Goal: Task Accomplishment & Management: Complete application form

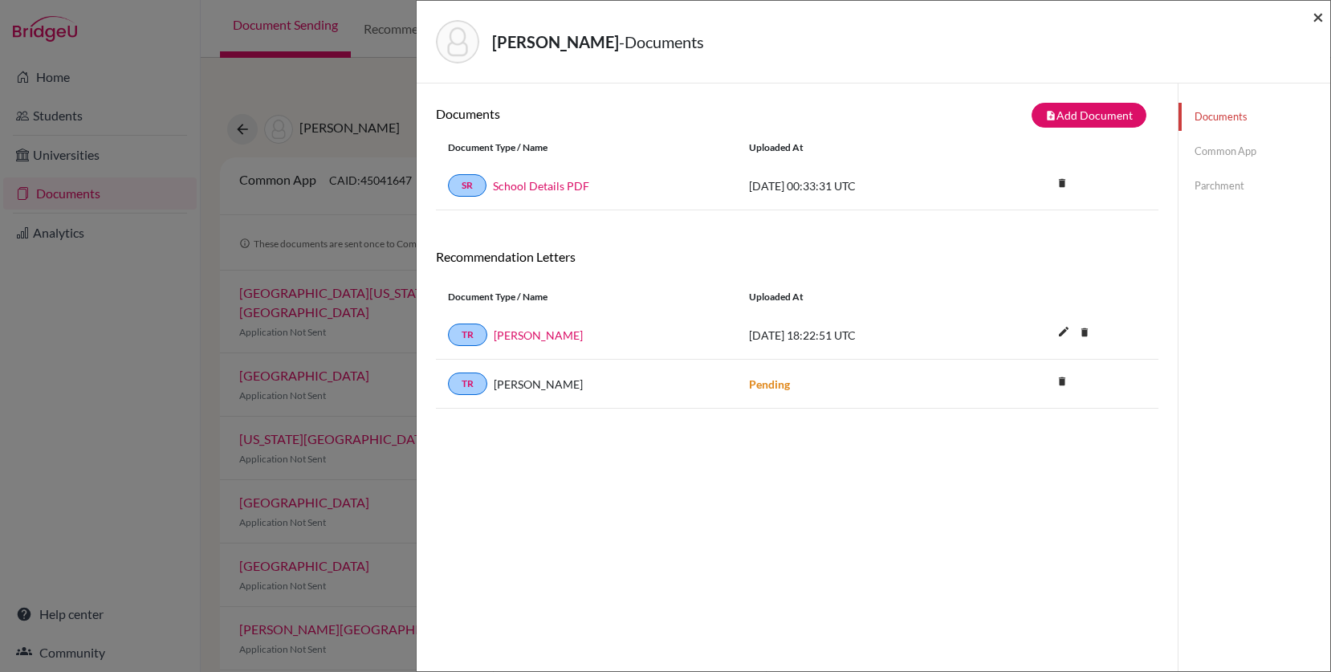
click at [1318, 16] on span "×" at bounding box center [1318, 16] width 11 height 23
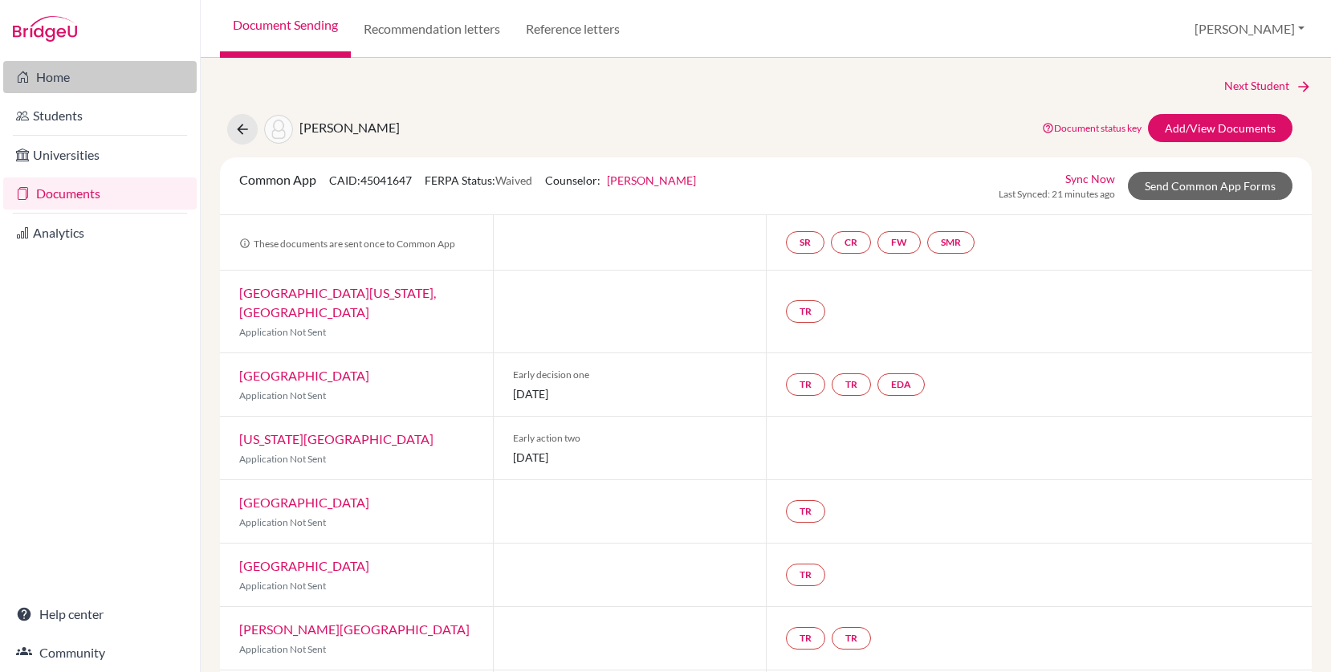
click at [73, 77] on link "Home" at bounding box center [100, 77] width 194 height 32
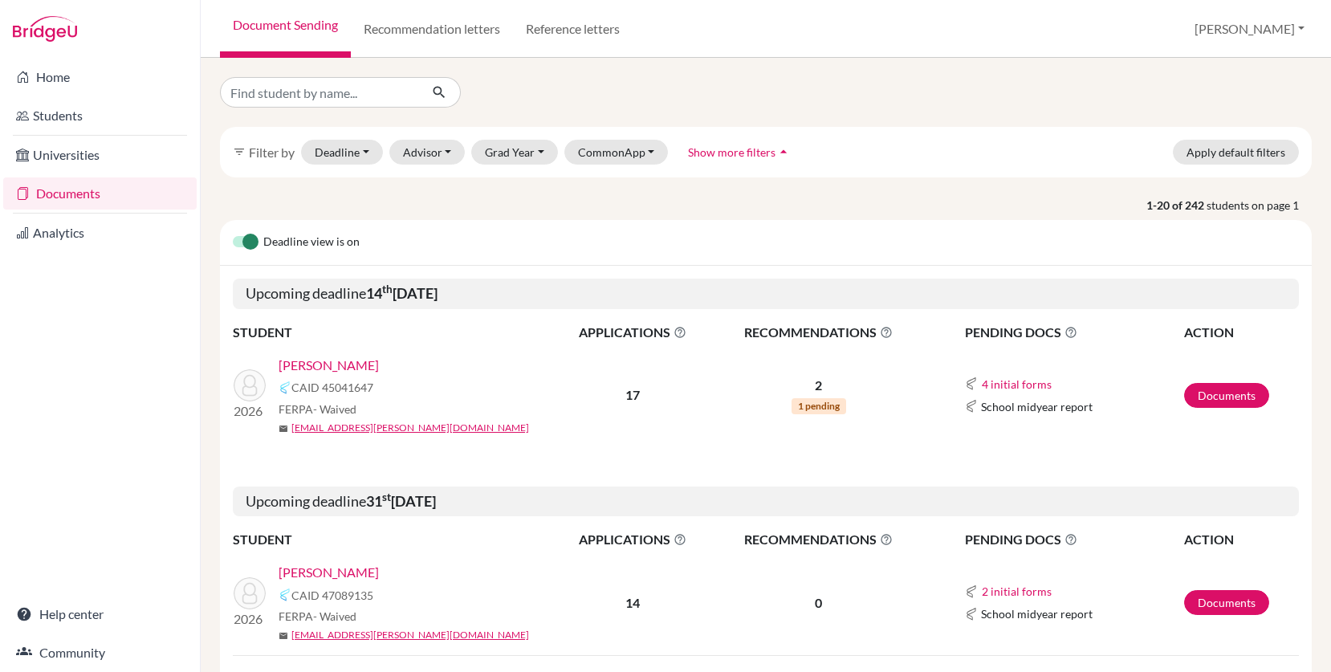
click at [373, 364] on link "Mendez, Francisco" at bounding box center [329, 365] width 100 height 19
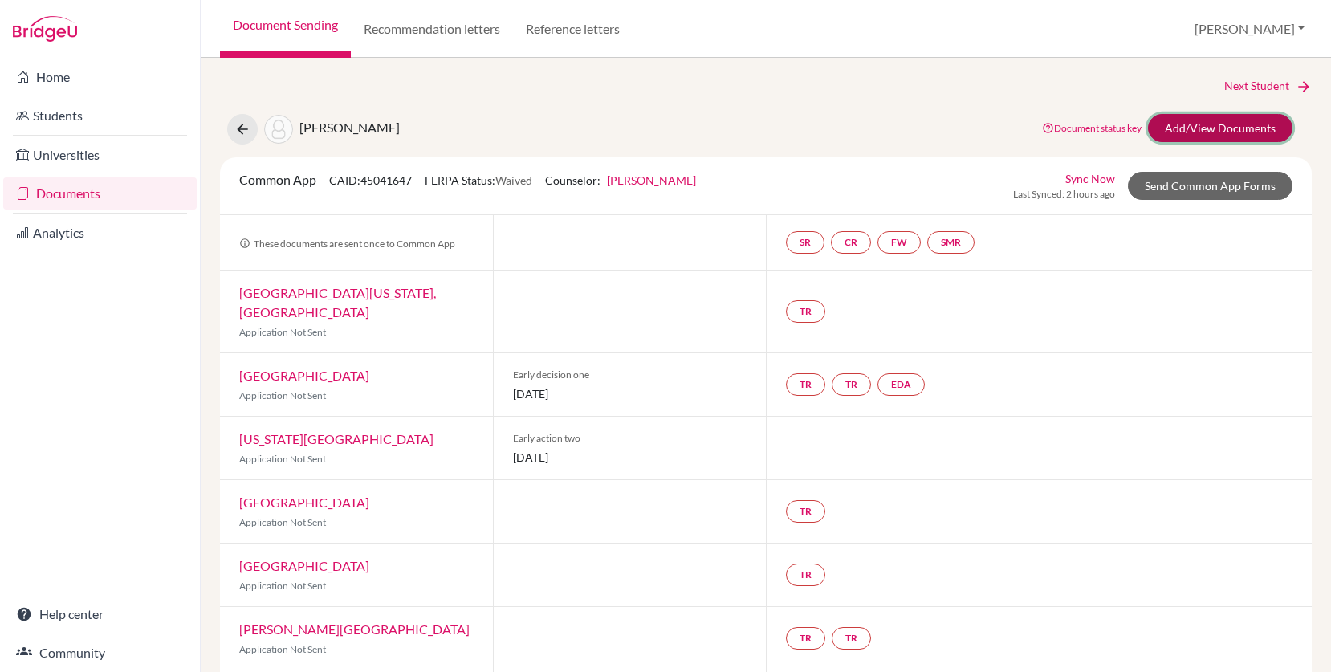
click at [1206, 125] on link "Add/View Documents" at bounding box center [1220, 128] width 145 height 28
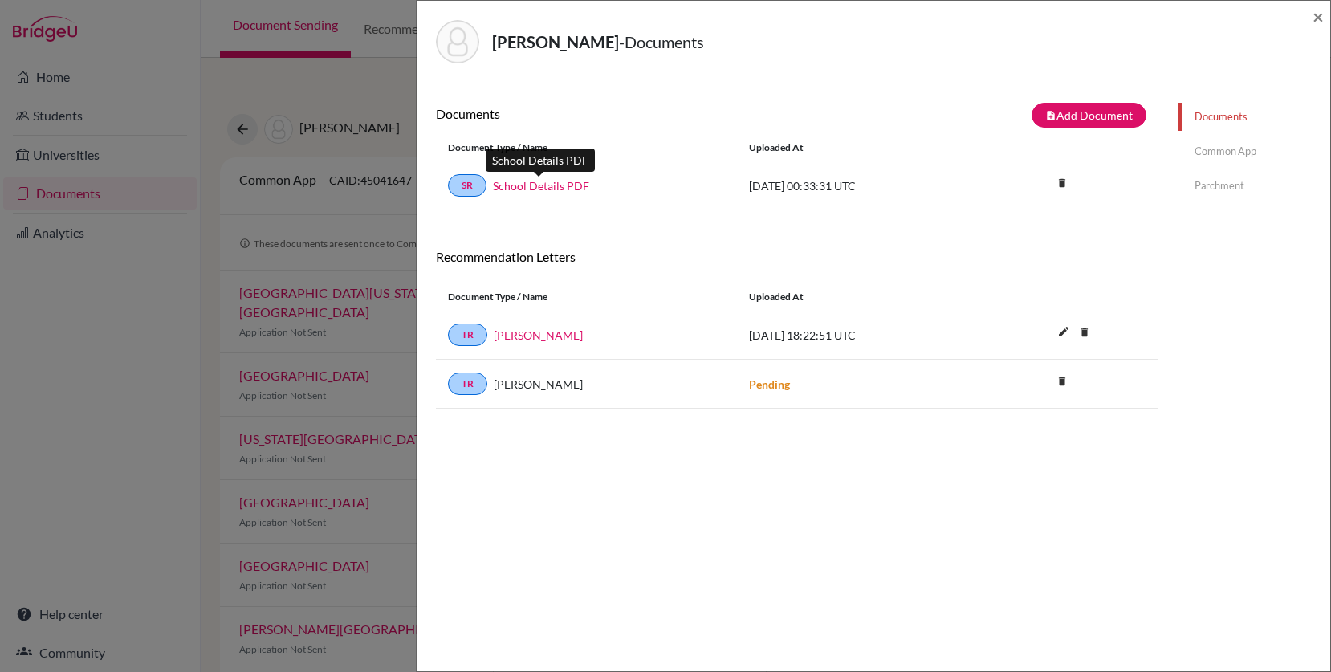
click at [552, 186] on link "School Details PDF" at bounding box center [541, 185] width 96 height 17
click at [471, 189] on link "SR" at bounding box center [467, 185] width 39 height 22
click at [1318, 22] on span "×" at bounding box center [1318, 16] width 11 height 23
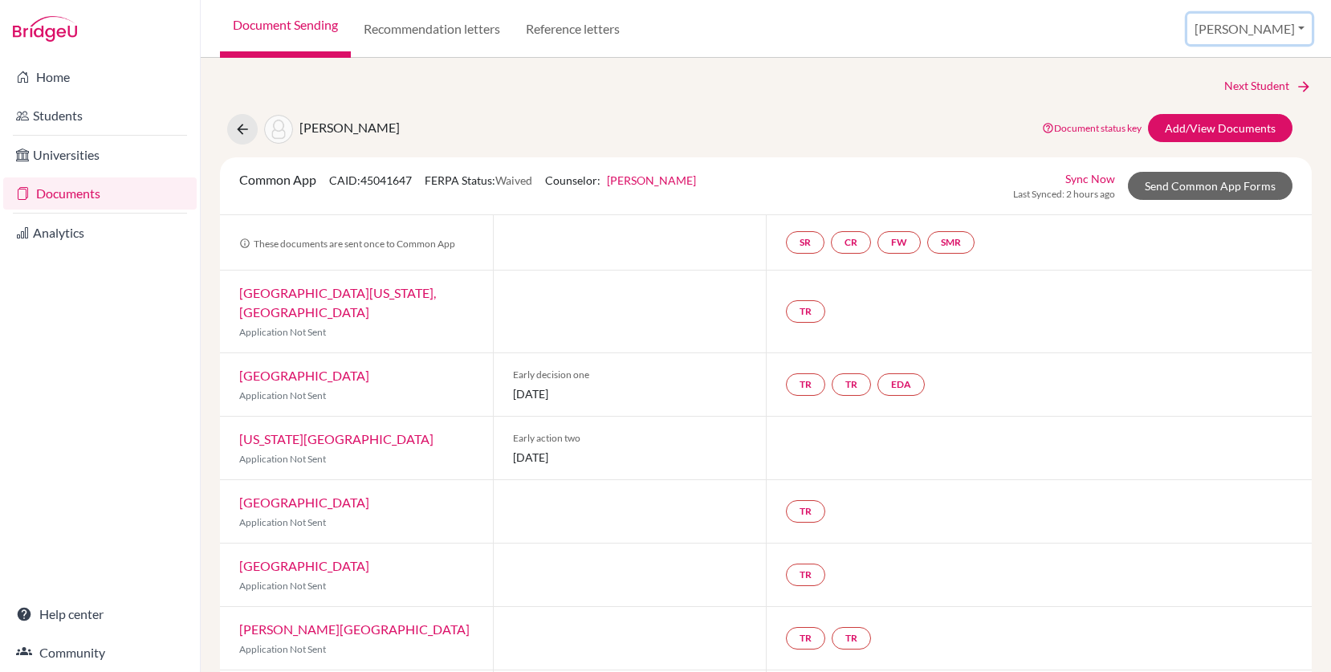
click at [1281, 26] on button "[PERSON_NAME]" at bounding box center [1250, 29] width 124 height 31
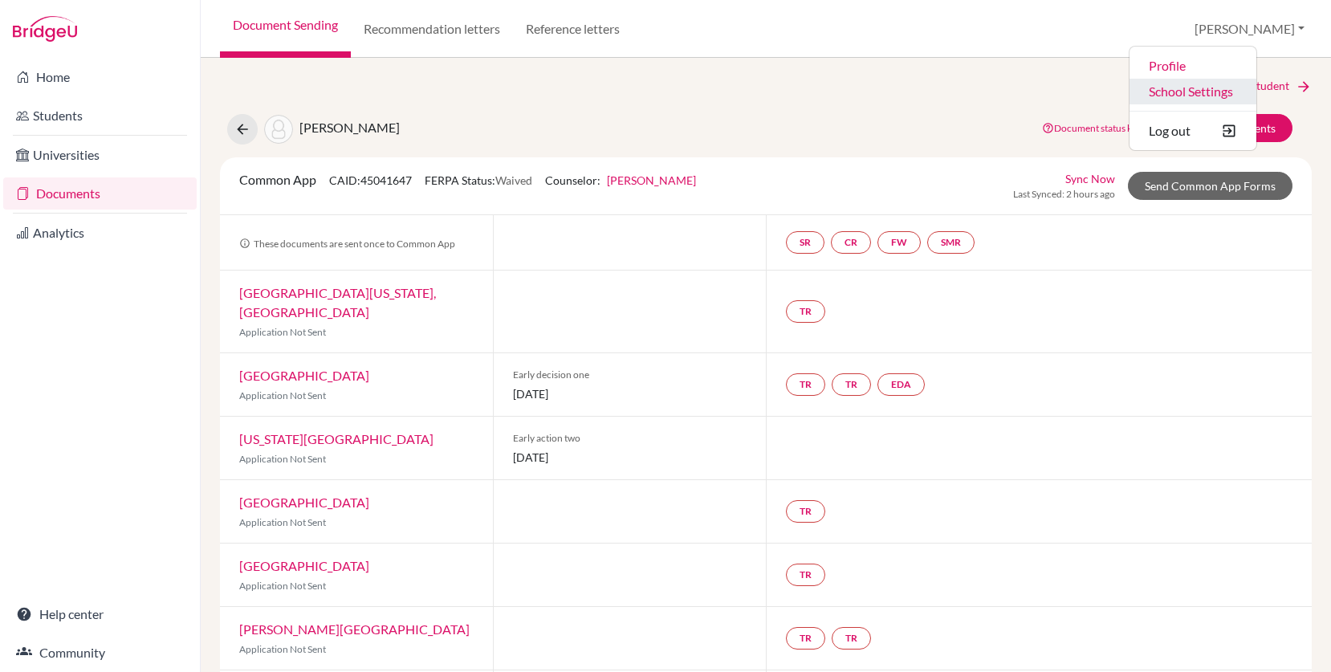
click at [1243, 93] on link "School Settings" at bounding box center [1193, 92] width 127 height 26
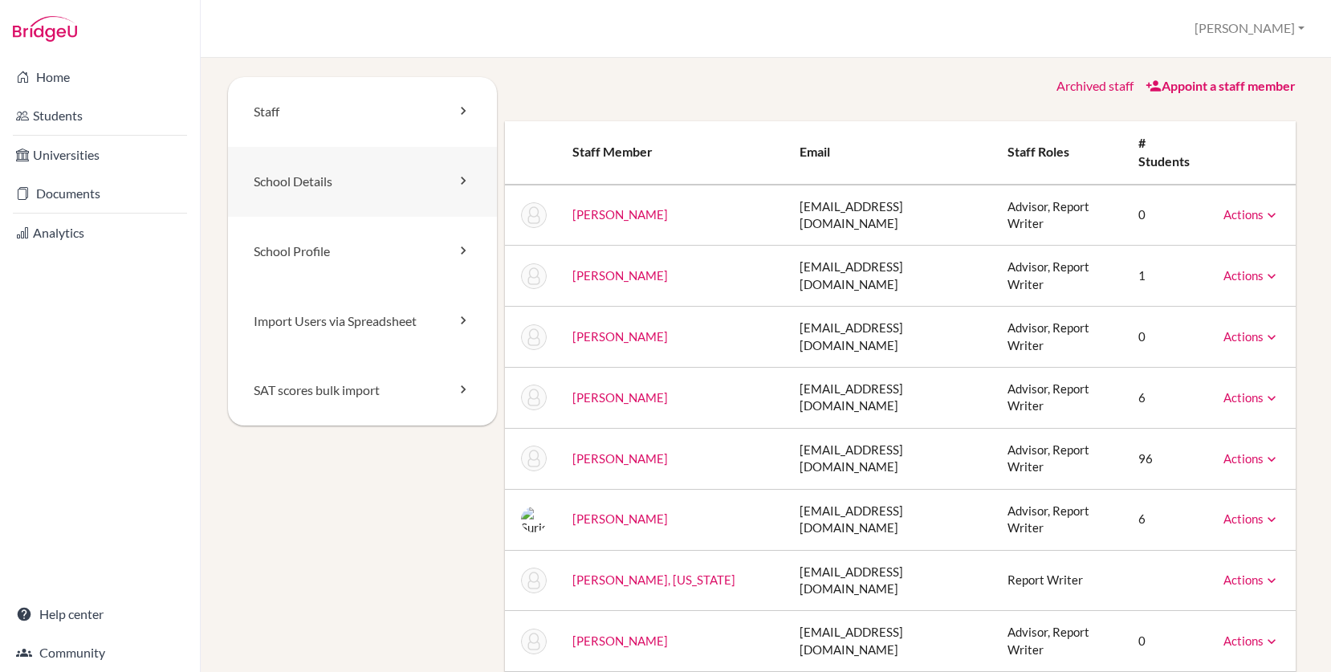
click at [431, 180] on link "School Details" at bounding box center [362, 182] width 269 height 70
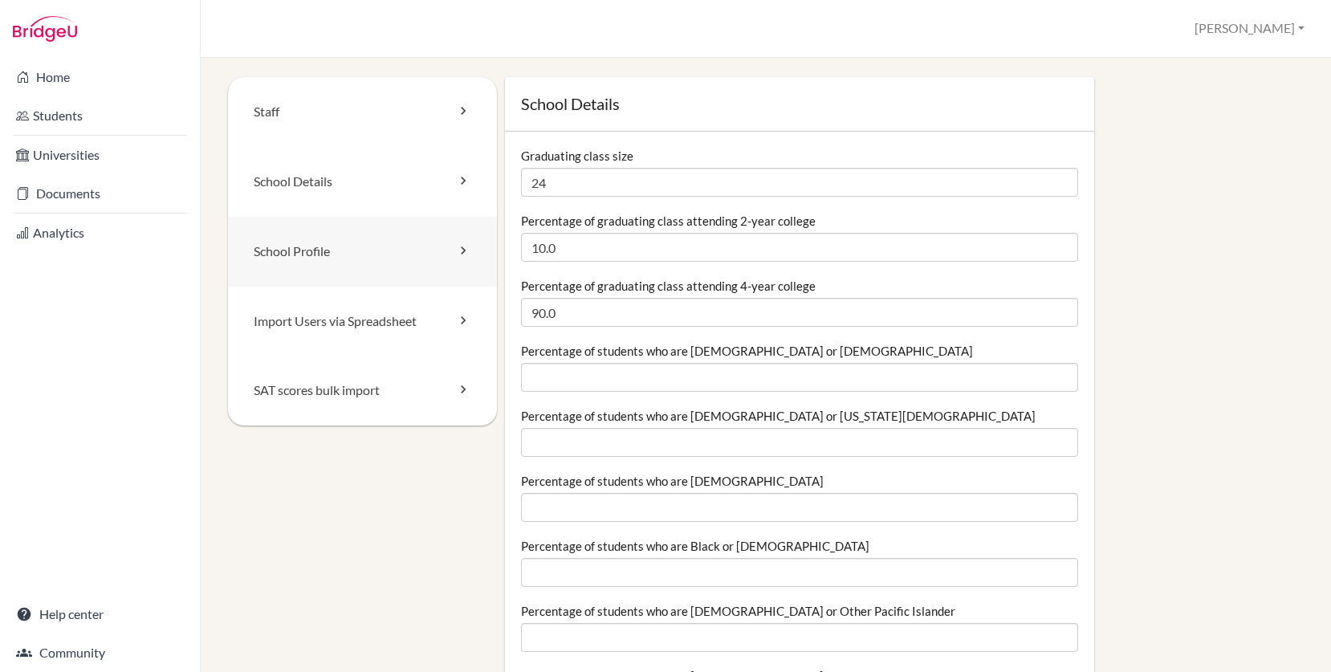
click at [442, 263] on link "School Profile" at bounding box center [362, 252] width 269 height 70
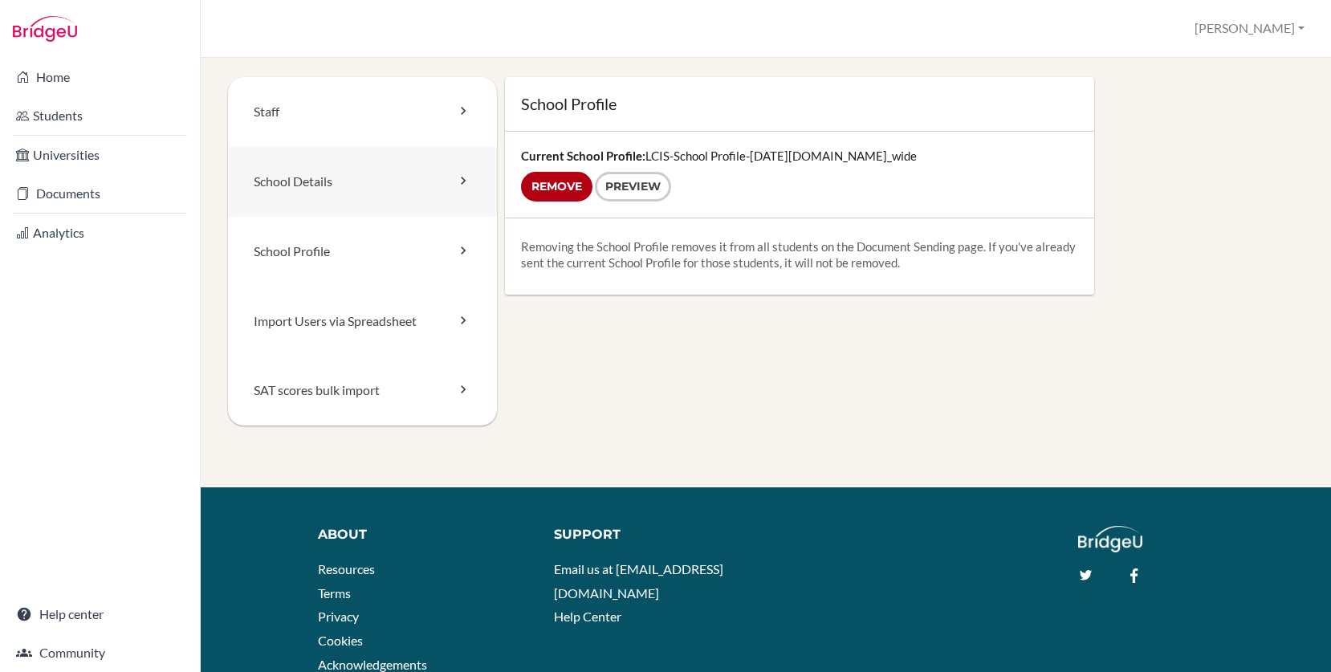
click at [446, 200] on link "School Details" at bounding box center [362, 182] width 269 height 70
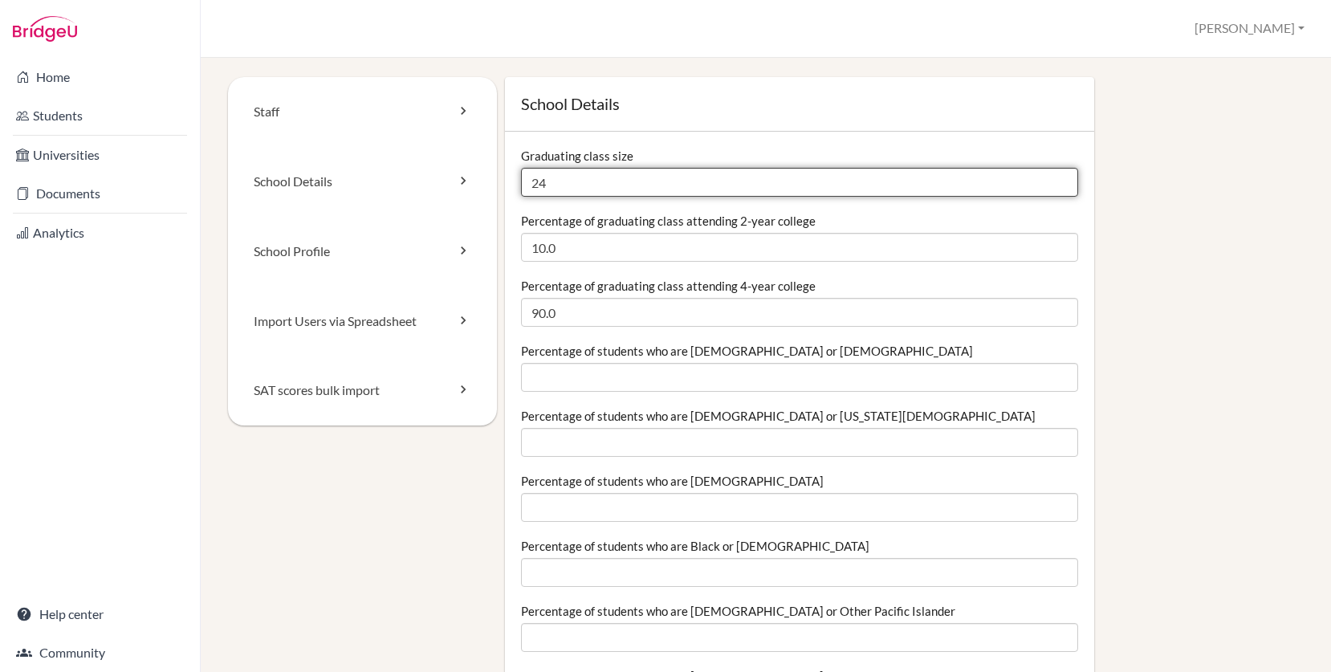
drag, startPoint x: 546, startPoint y: 181, endPoint x: 520, endPoint y: 187, distance: 26.5
type input "32"
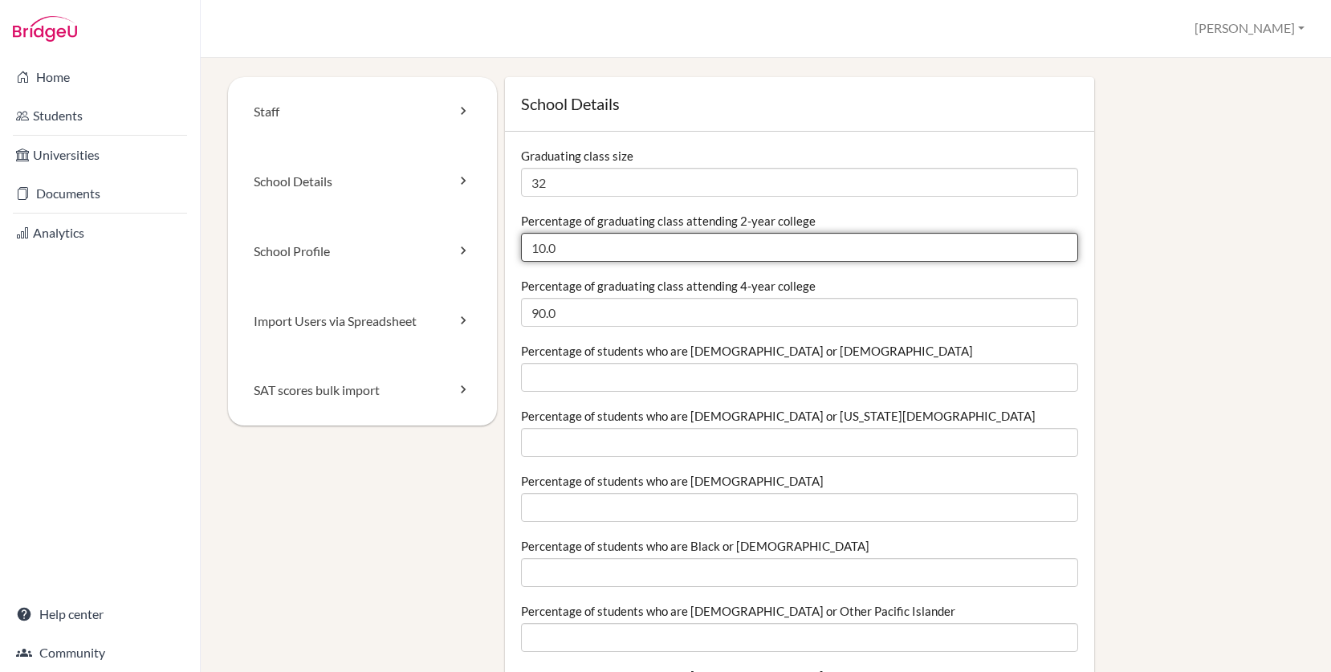
drag, startPoint x: 560, startPoint y: 248, endPoint x: 519, endPoint y: 248, distance: 40.1
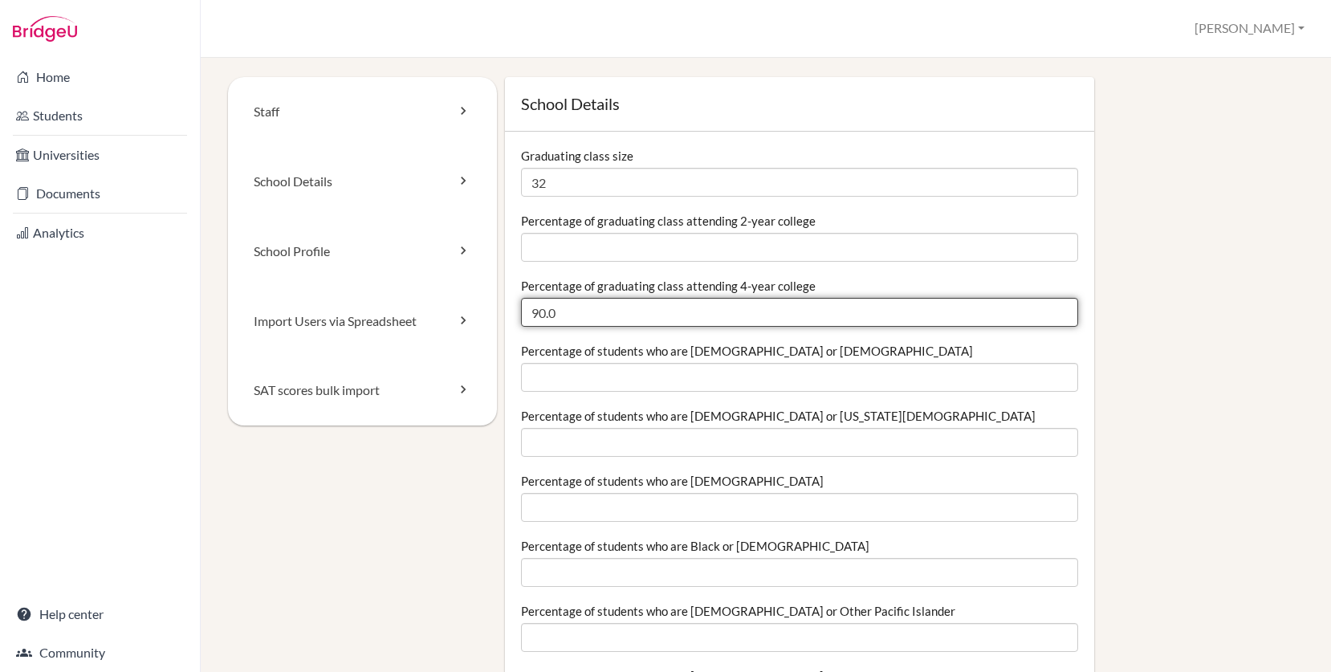
click at [556, 315] on input "90.0" at bounding box center [799, 312] width 557 height 29
drag, startPoint x: 545, startPoint y: 312, endPoint x: 521, endPoint y: 314, distance: 24.2
click at [521, 314] on input "90.0" at bounding box center [799, 312] width 557 height 29
type input "95.0"
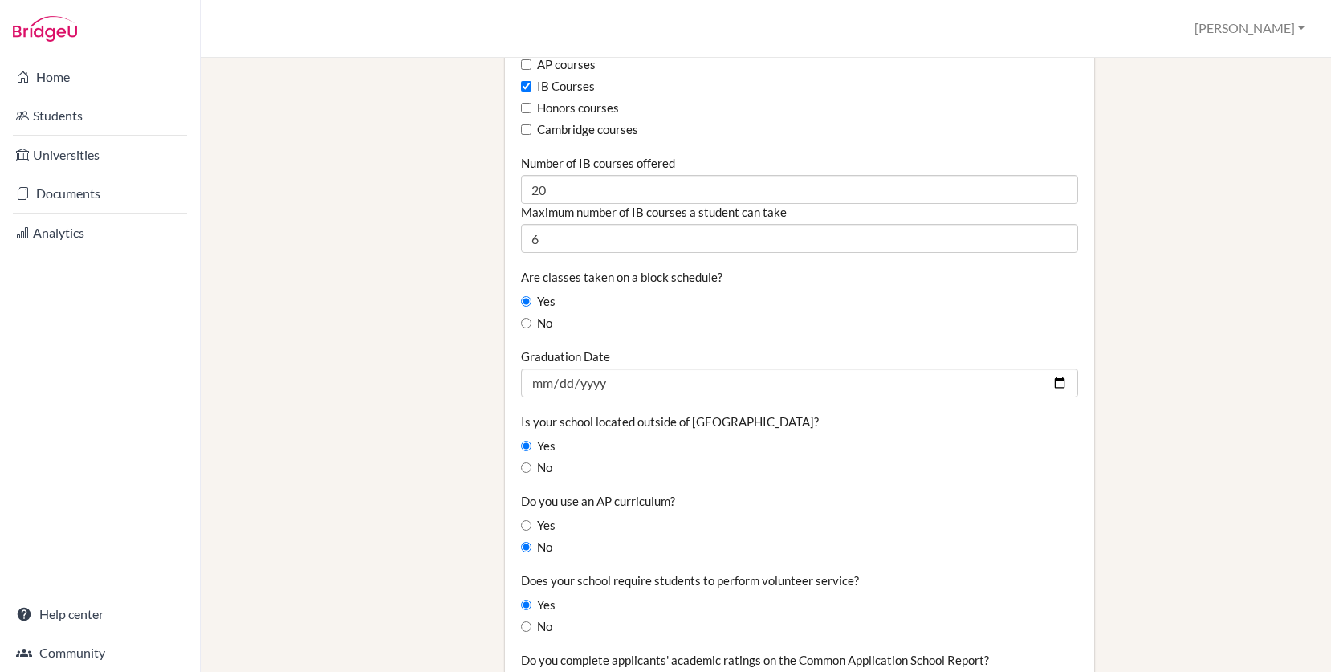
scroll to position [1070, 0]
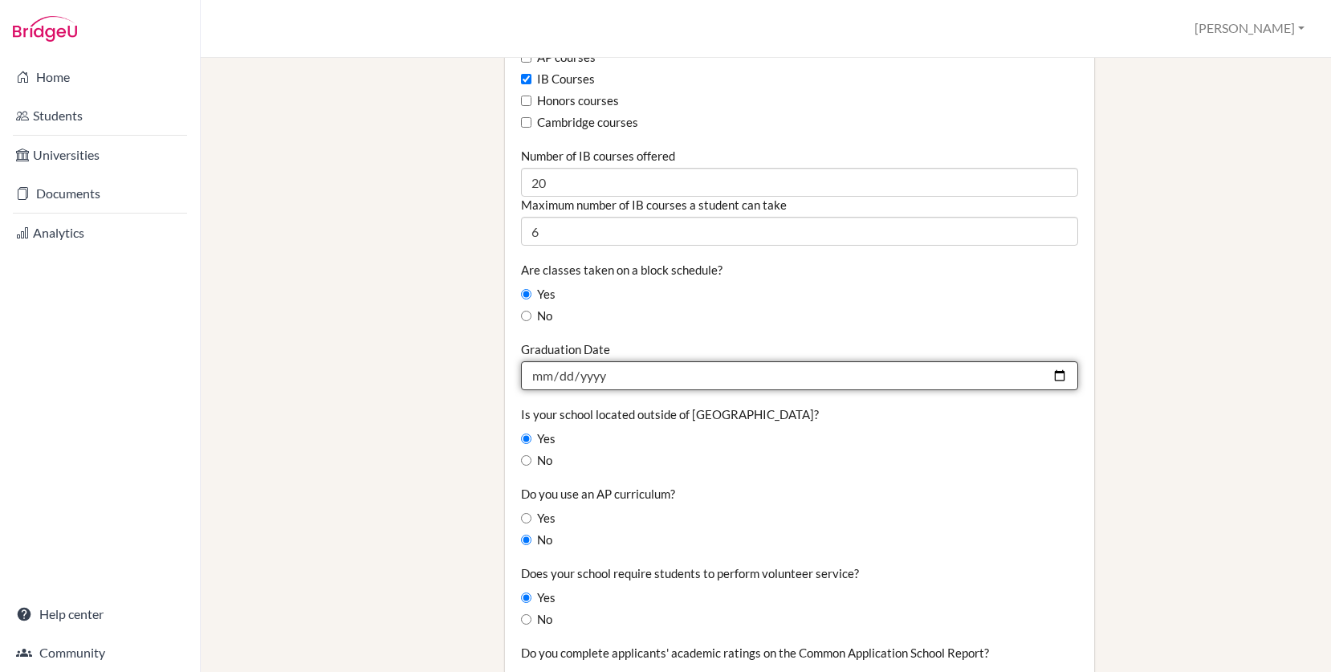
click at [621, 371] on input "2025-05-28" at bounding box center [799, 375] width 557 height 29
click at [588, 373] on input "2025-05-28" at bounding box center [799, 375] width 557 height 29
click at [593, 378] on input "2025-05-28" at bounding box center [799, 375] width 557 height 29
click at [606, 377] on input "2025-05-28" at bounding box center [799, 375] width 557 height 29
click at [1058, 380] on input "2025-05-28" at bounding box center [799, 375] width 557 height 29
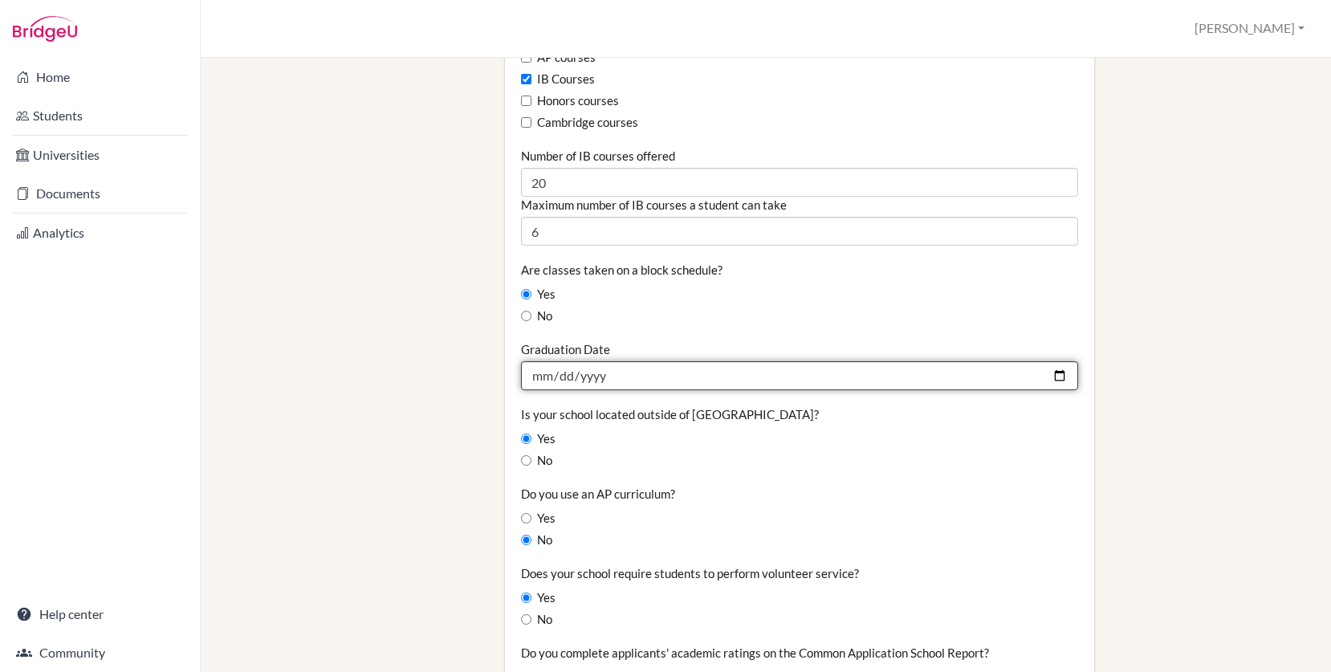
type input "2026-05-28"
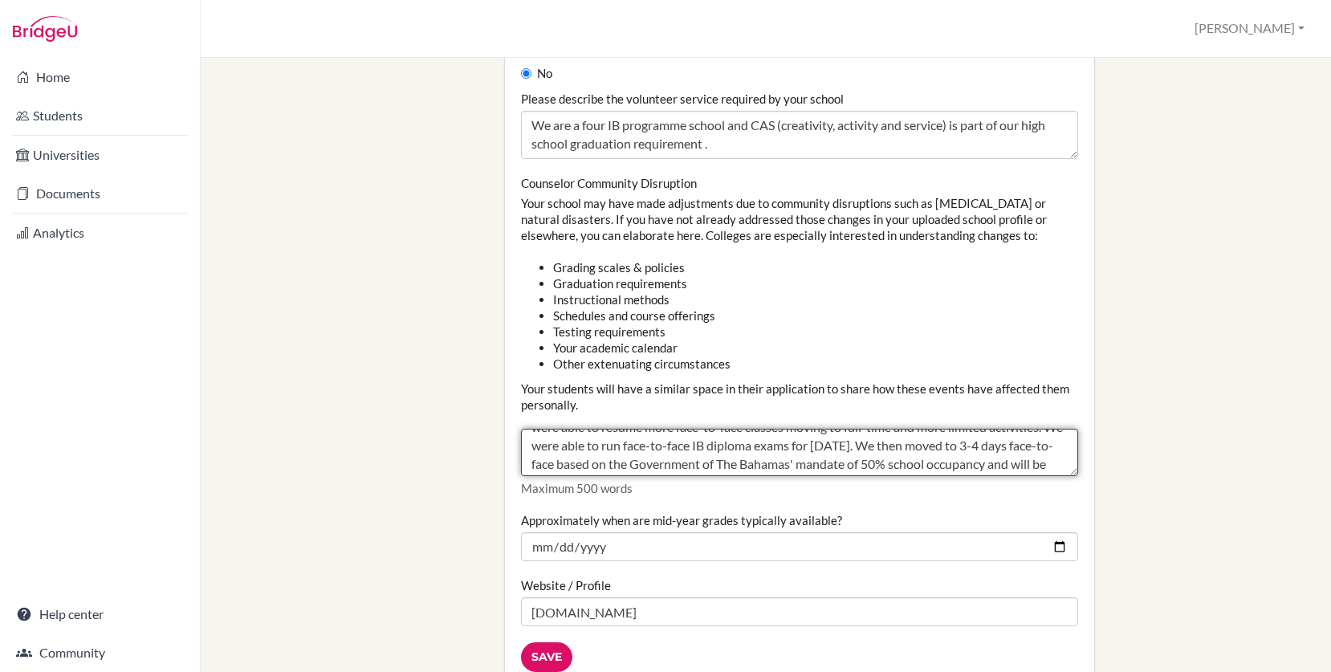
scroll to position [0, 0]
drag, startPoint x: 875, startPoint y: 467, endPoint x: 519, endPoint y: 414, distance: 360.5
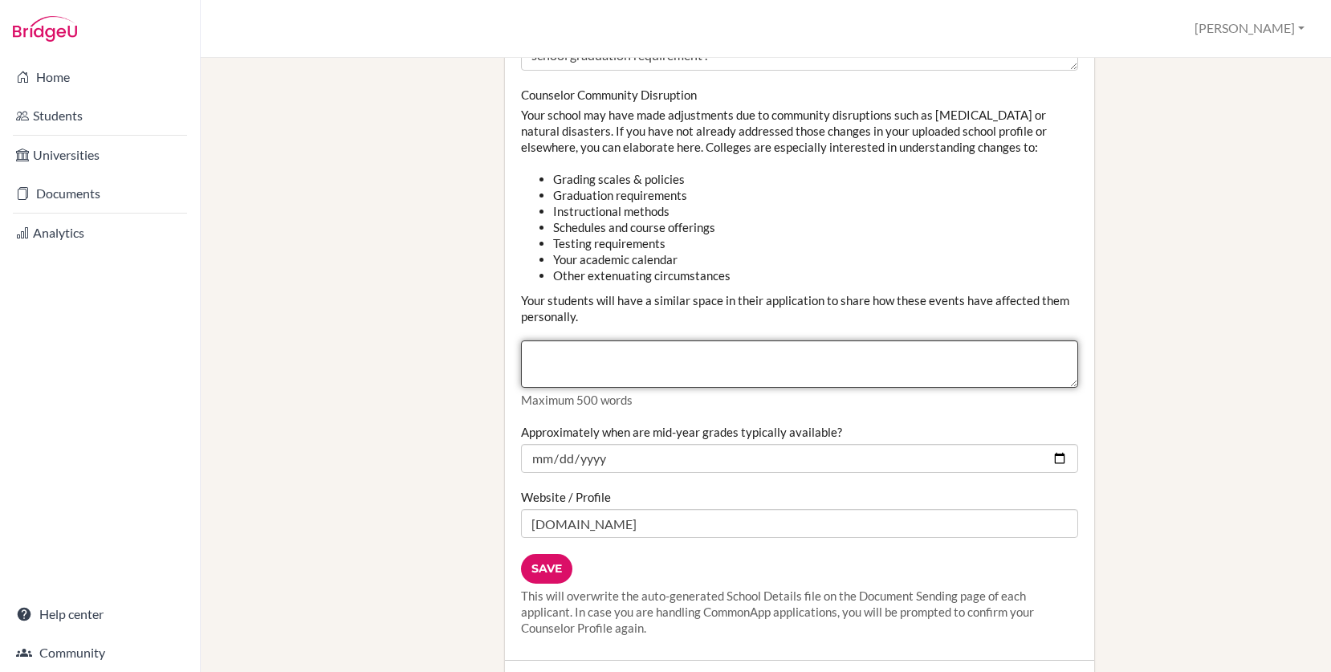
scroll to position [1789, 0]
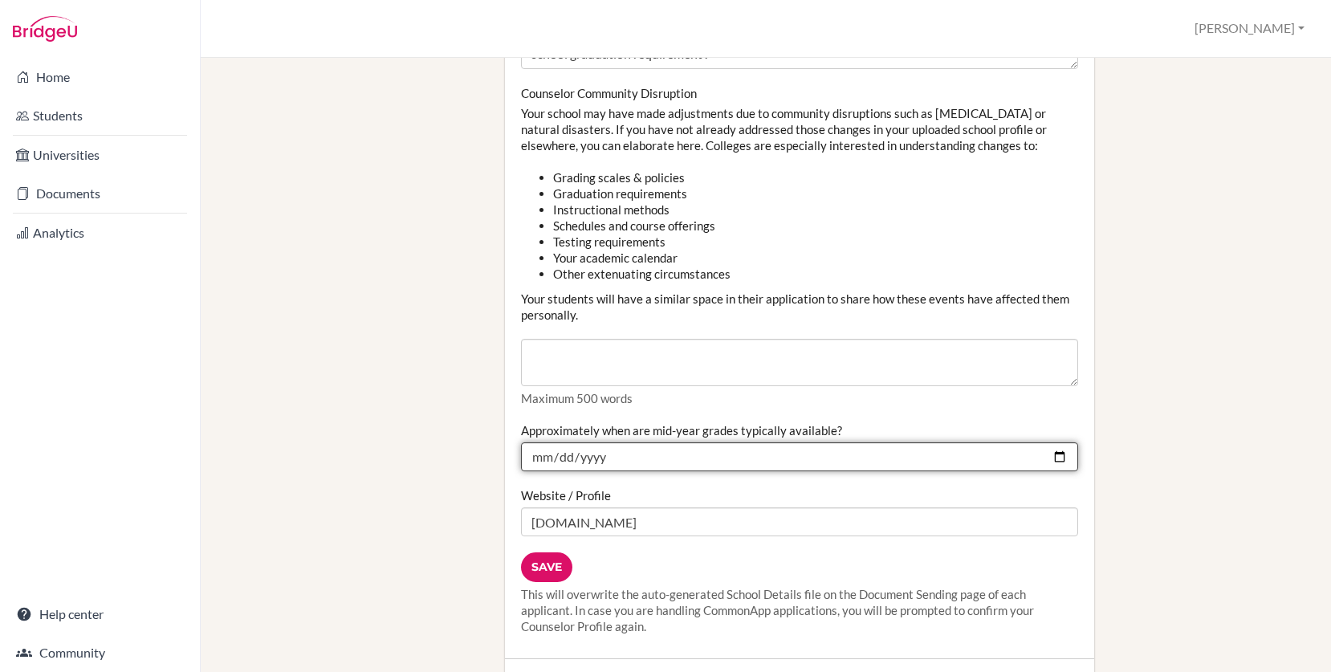
click at [1063, 454] on input "2025-02-14" at bounding box center [799, 456] width 557 height 29
type input "2026-02-14"
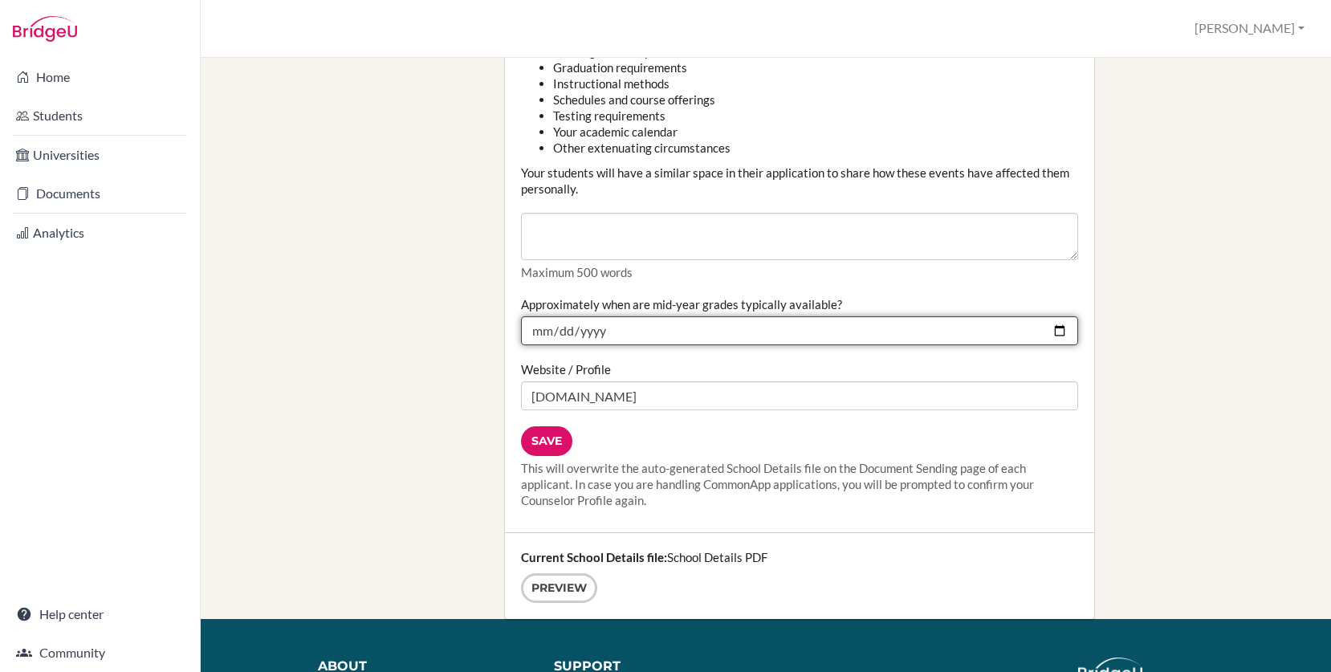
scroll to position [1925, 0]
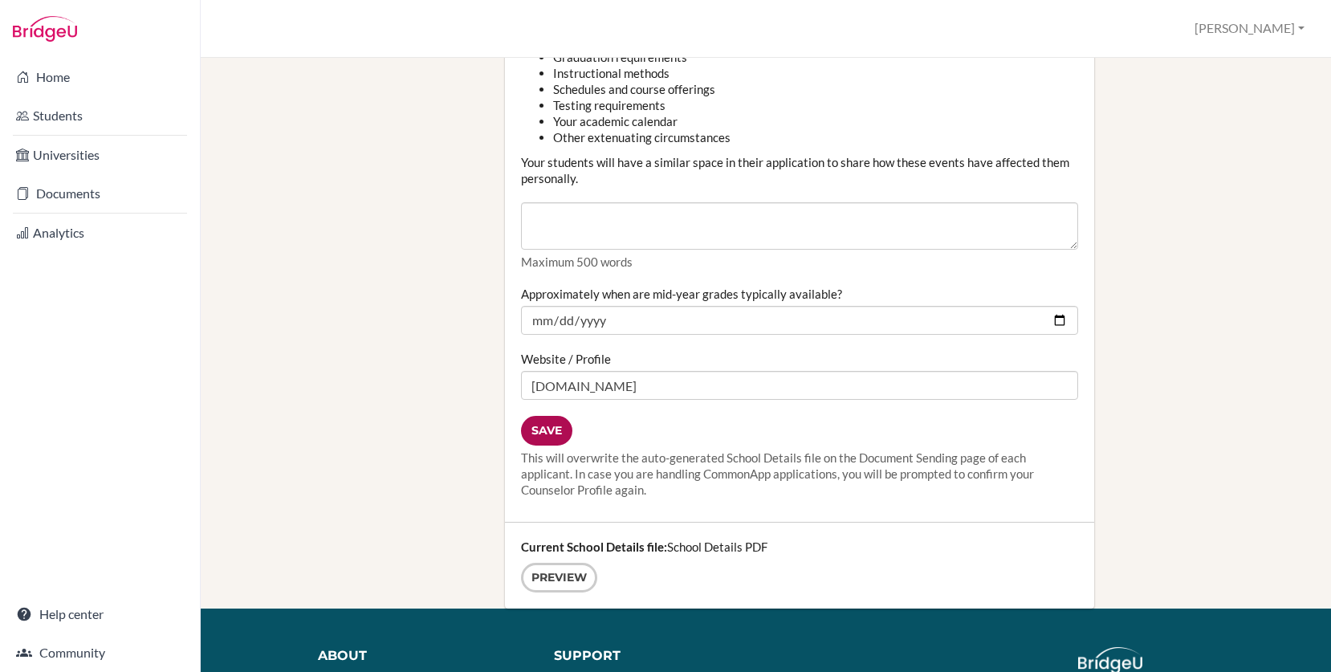
click at [564, 443] on input "Save" at bounding box center [546, 431] width 51 height 30
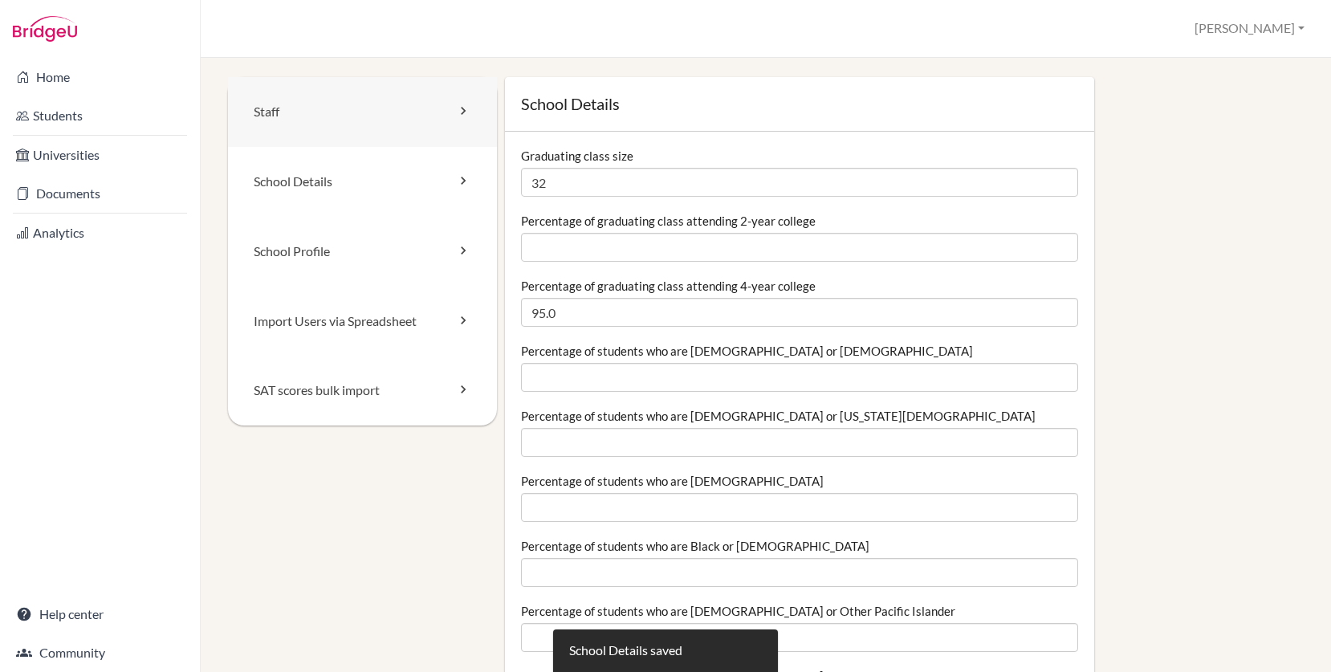
click at [466, 128] on link "Staff" at bounding box center [362, 112] width 269 height 70
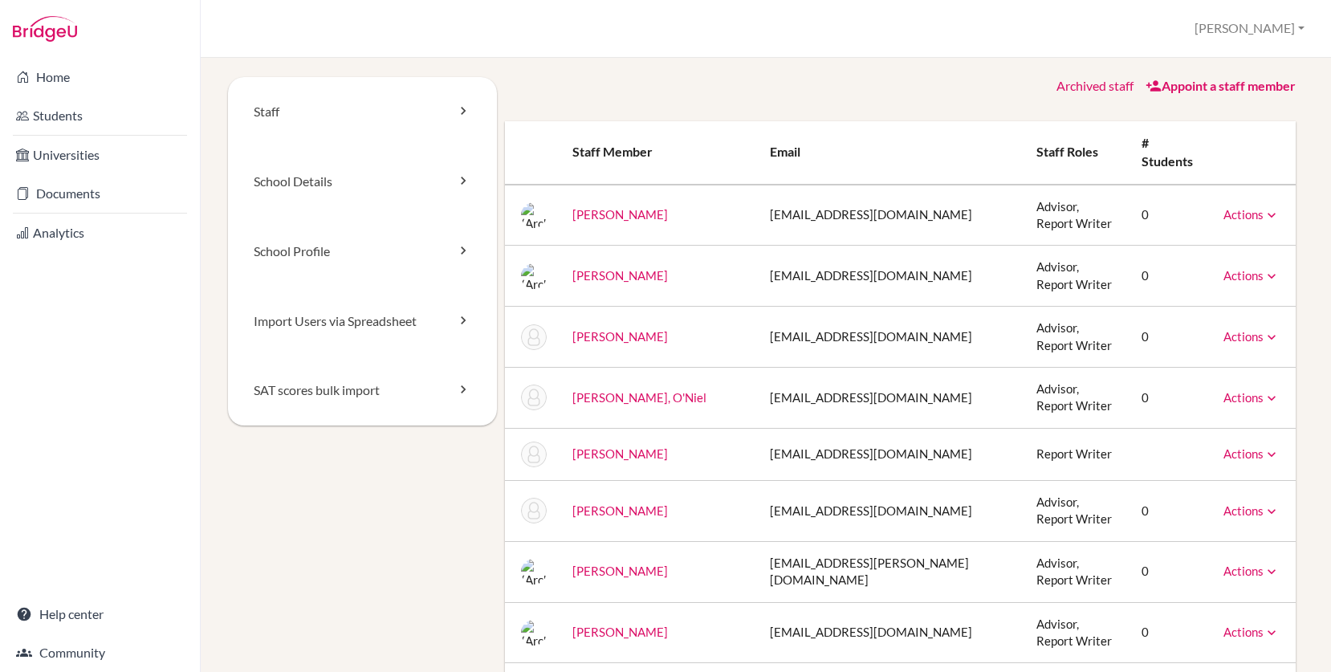
click at [1269, 207] on icon at bounding box center [1272, 215] width 16 height 16
click at [1078, 84] on link "Archived staff" at bounding box center [1095, 85] width 77 height 15
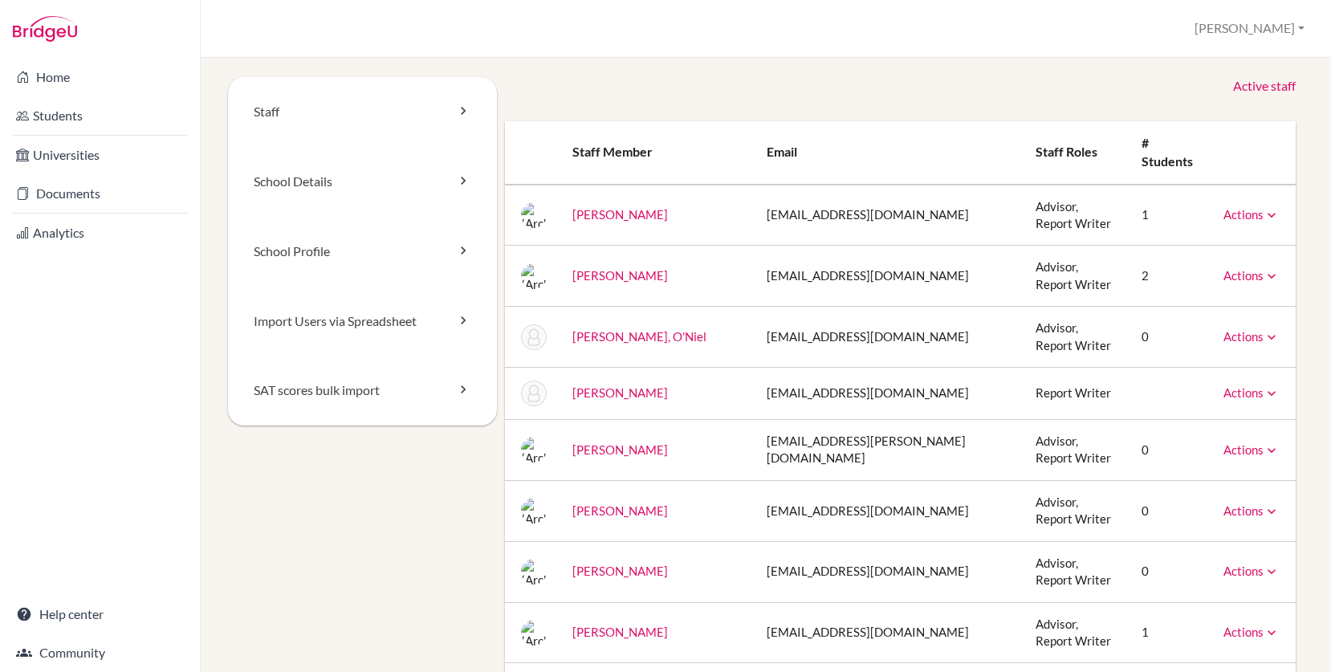
click at [1269, 207] on icon at bounding box center [1272, 215] width 16 height 16
click at [445, 312] on link "Import Users via Spreadsheet" at bounding box center [362, 322] width 269 height 70
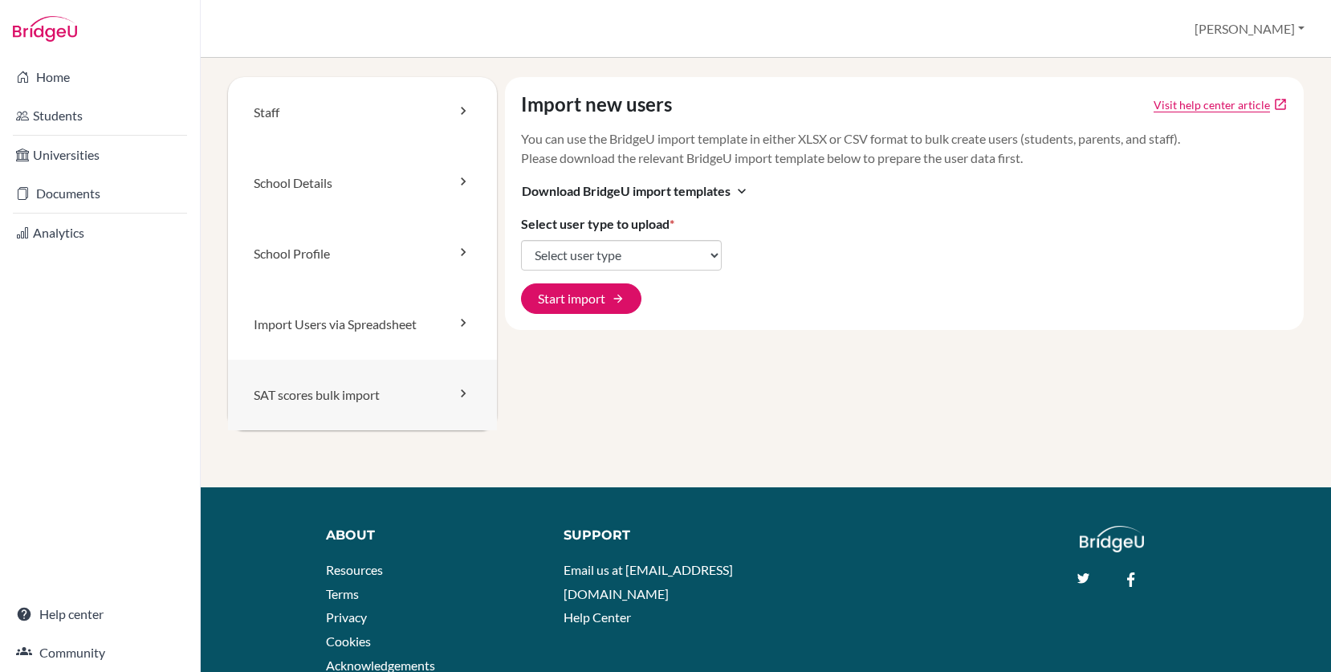
click at [438, 397] on link "SAT scores bulk import" at bounding box center [362, 395] width 269 height 71
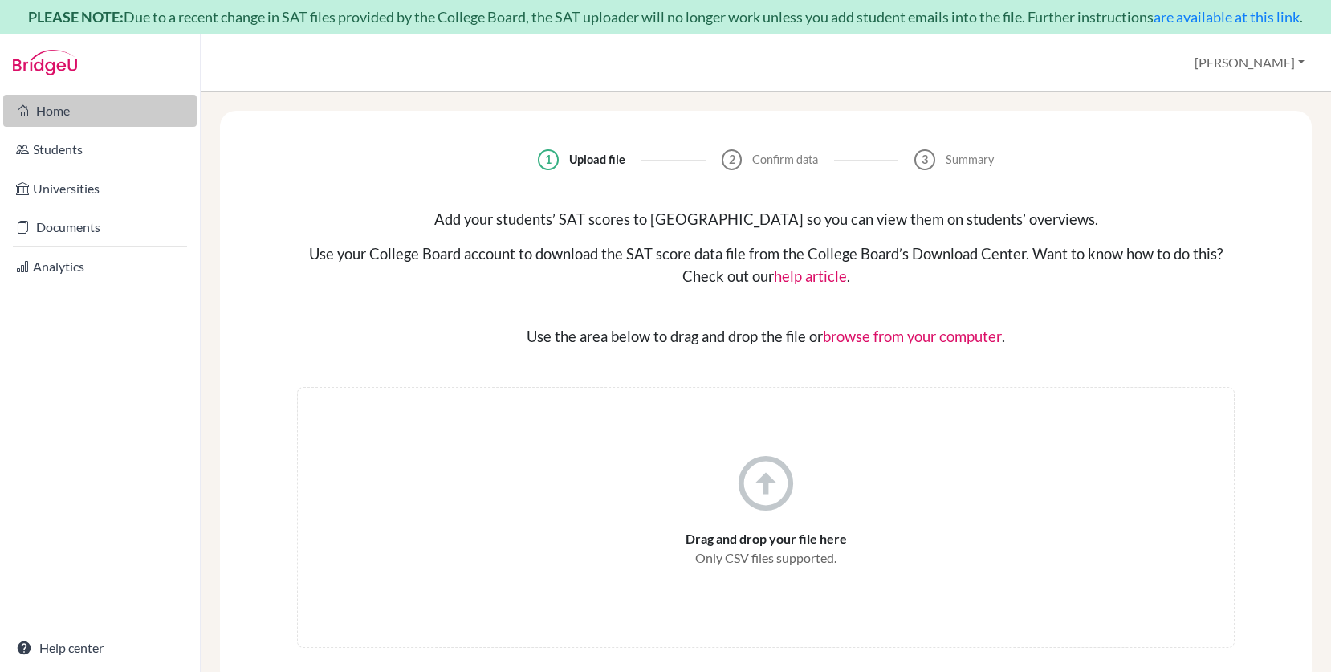
click at [72, 127] on link "Home" at bounding box center [100, 111] width 194 height 32
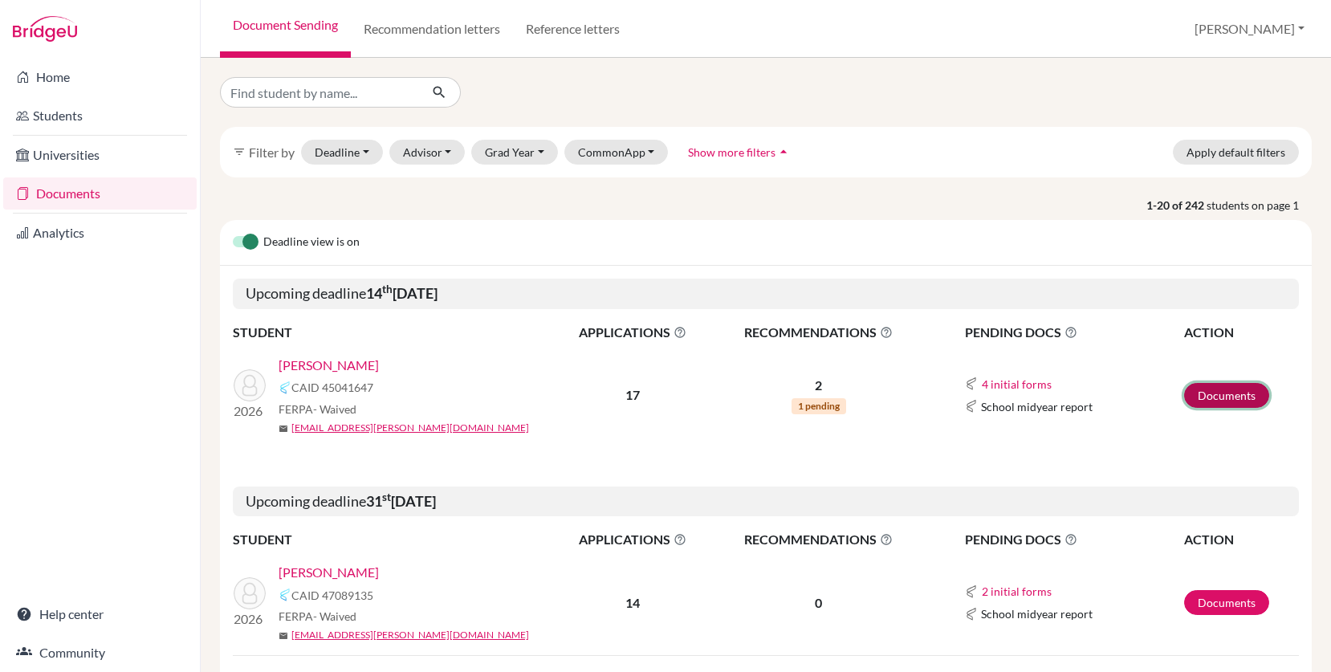
click at [1204, 397] on link "Documents" at bounding box center [1226, 395] width 85 height 25
click at [1002, 384] on button "4 initial forms" at bounding box center [1016, 384] width 71 height 18
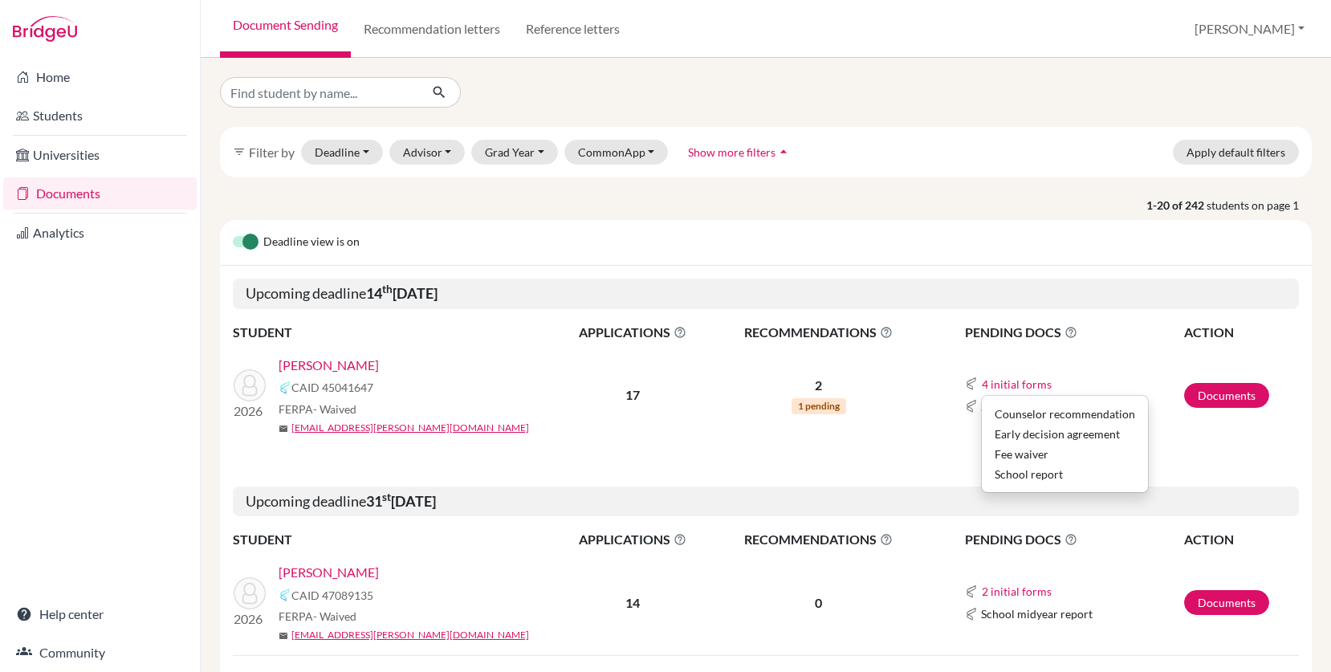
click at [1020, 432] on div "Early decision agreement" at bounding box center [1065, 434] width 141 height 17
click at [1008, 388] on button "4 initial forms" at bounding box center [1016, 384] width 71 height 18
click at [1007, 385] on button "4 initial forms" at bounding box center [1016, 384] width 71 height 18
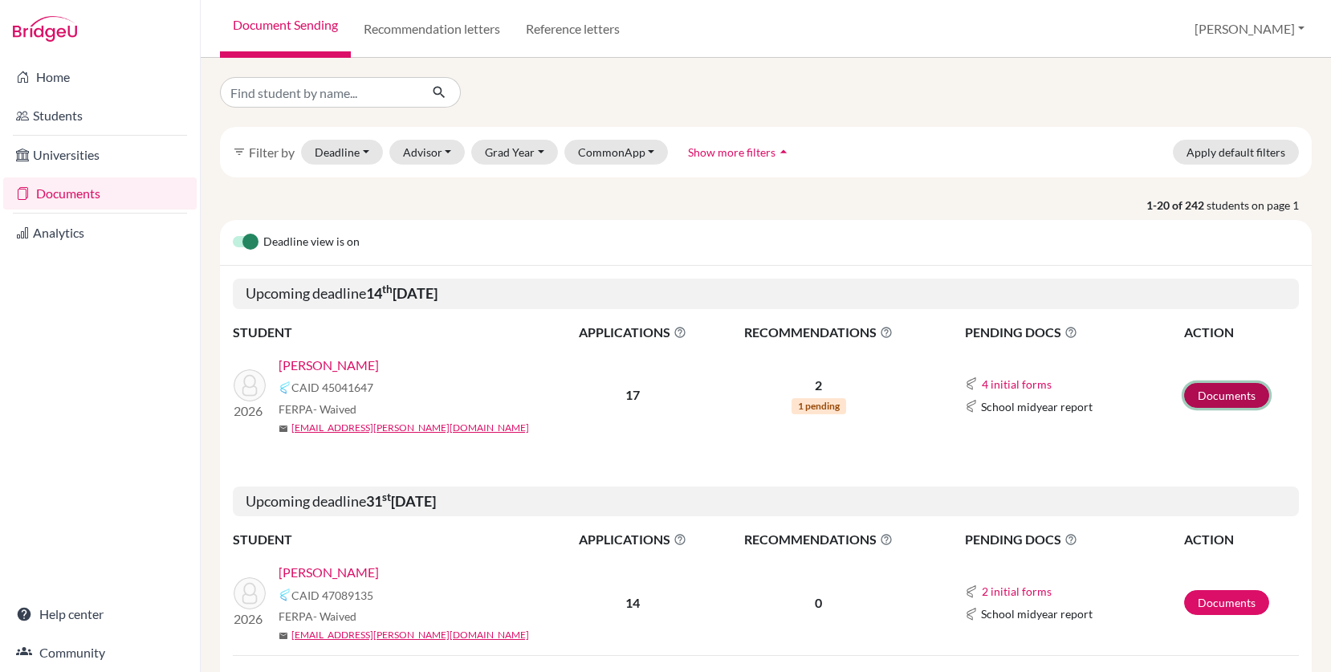
click at [1208, 395] on link "Documents" at bounding box center [1226, 395] width 85 height 25
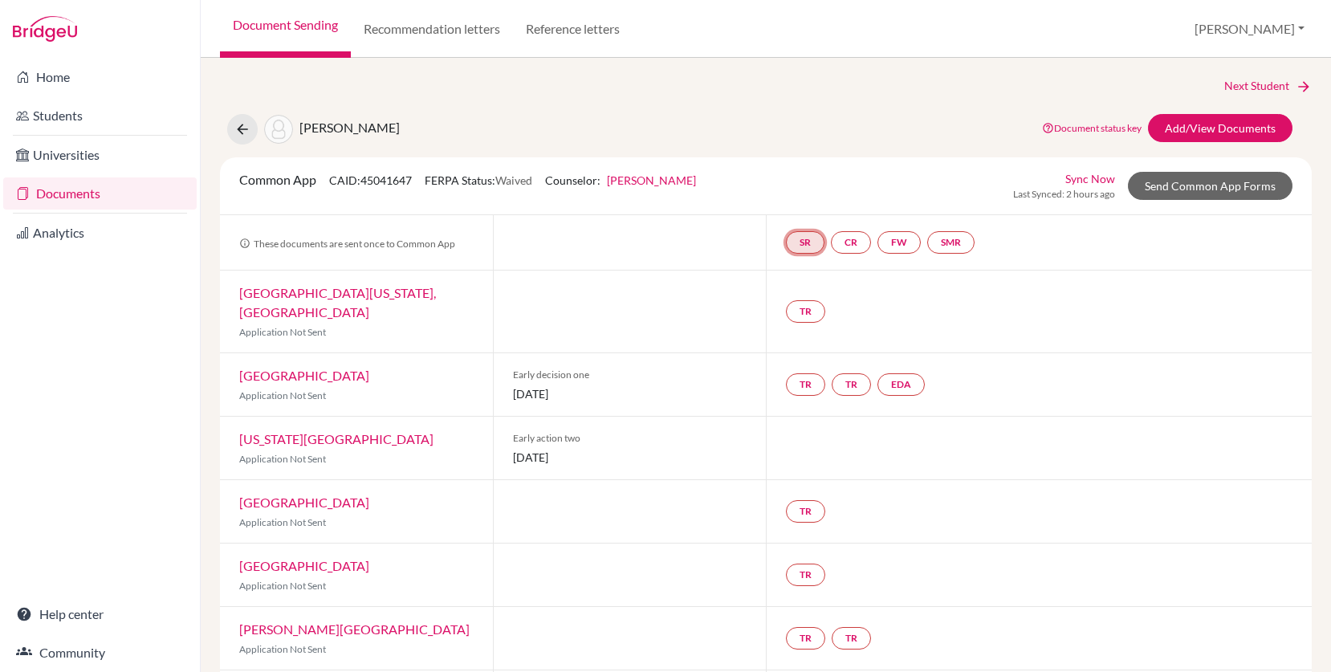
click at [801, 242] on link "SR" at bounding box center [805, 242] width 39 height 22
click at [857, 239] on link "CR" at bounding box center [851, 242] width 40 height 22
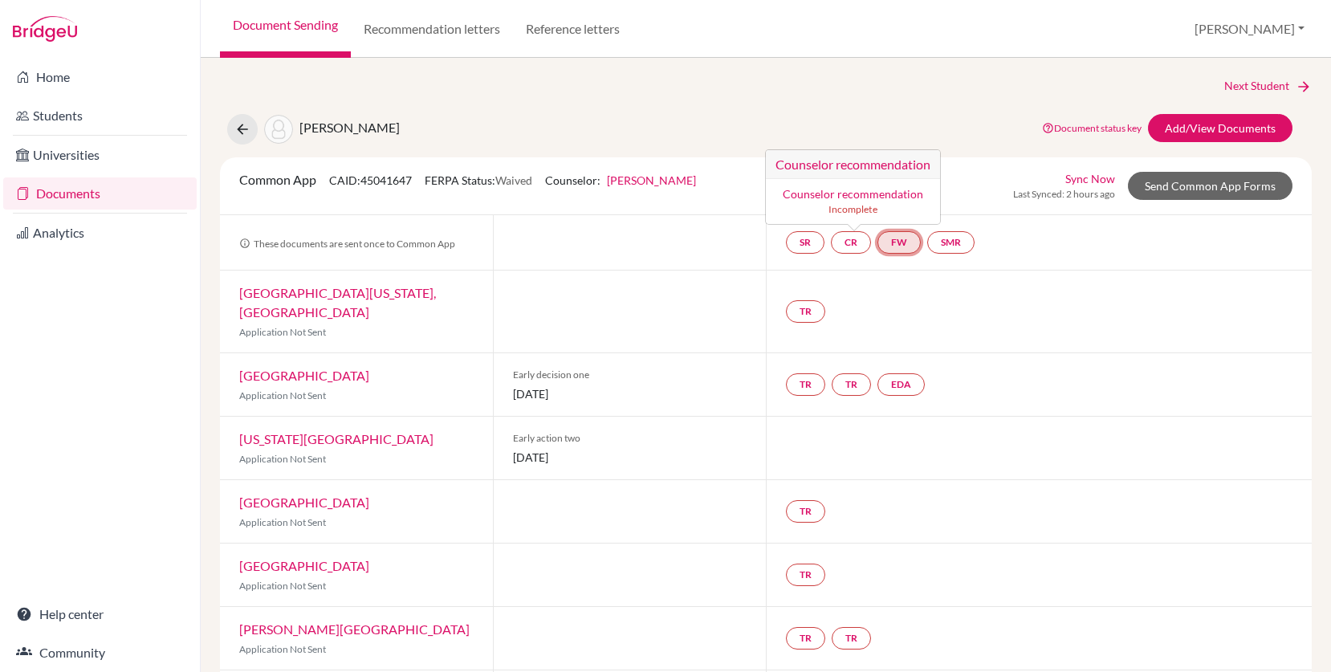
click at [894, 241] on link "FW" at bounding box center [899, 242] width 43 height 22
click at [956, 242] on link "SMR" at bounding box center [950, 242] width 47 height 22
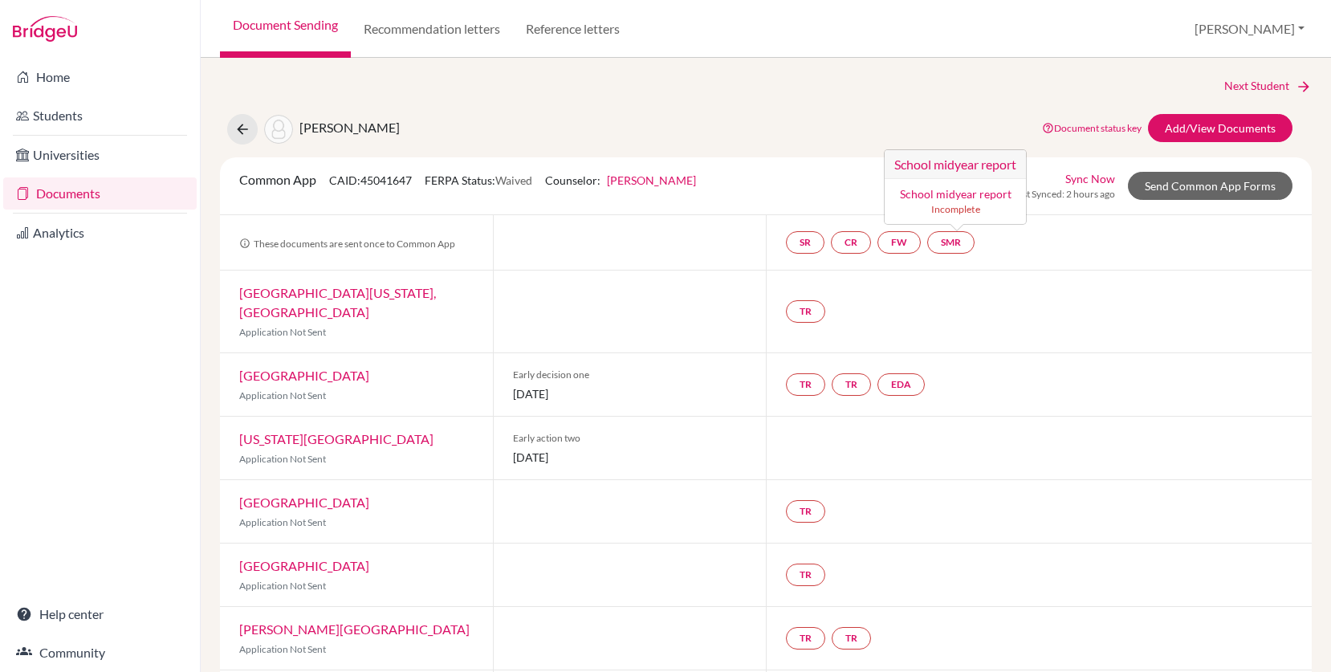
click at [1052, 254] on div "SR CR FW SMR School midyear report School midyear report Incomplete" at bounding box center [1039, 242] width 546 height 55
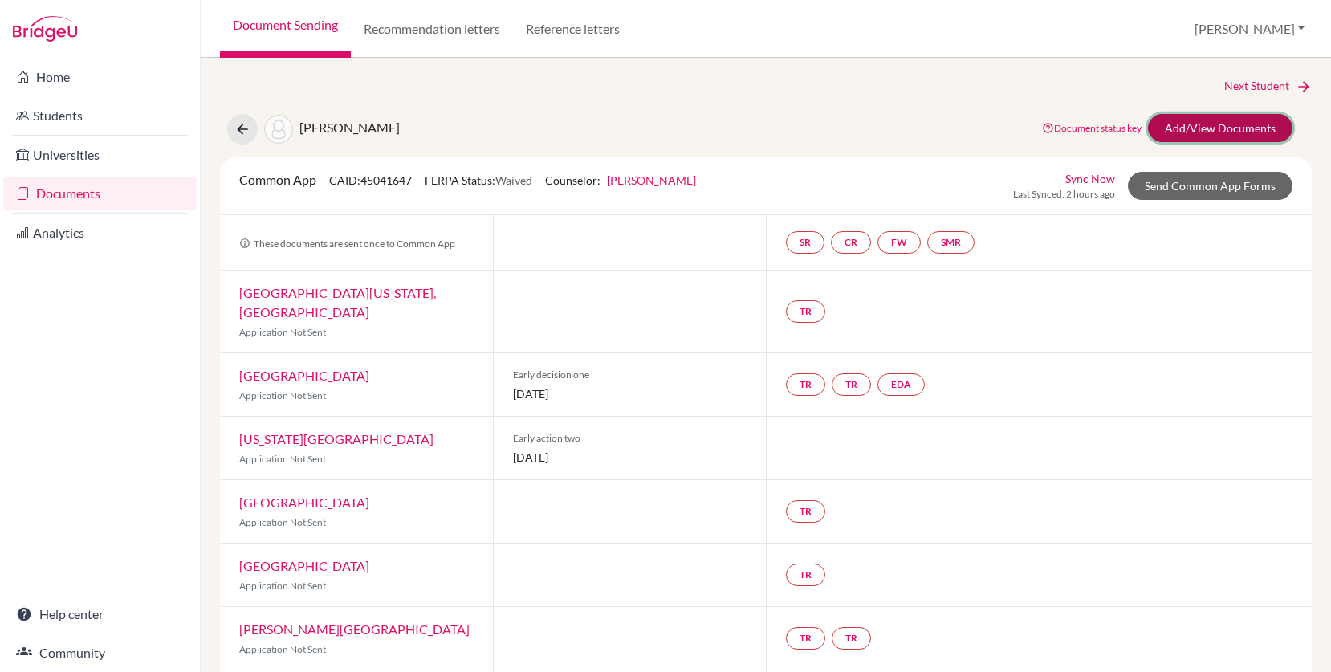
click at [1199, 132] on link "Add/View Documents" at bounding box center [1220, 128] width 145 height 28
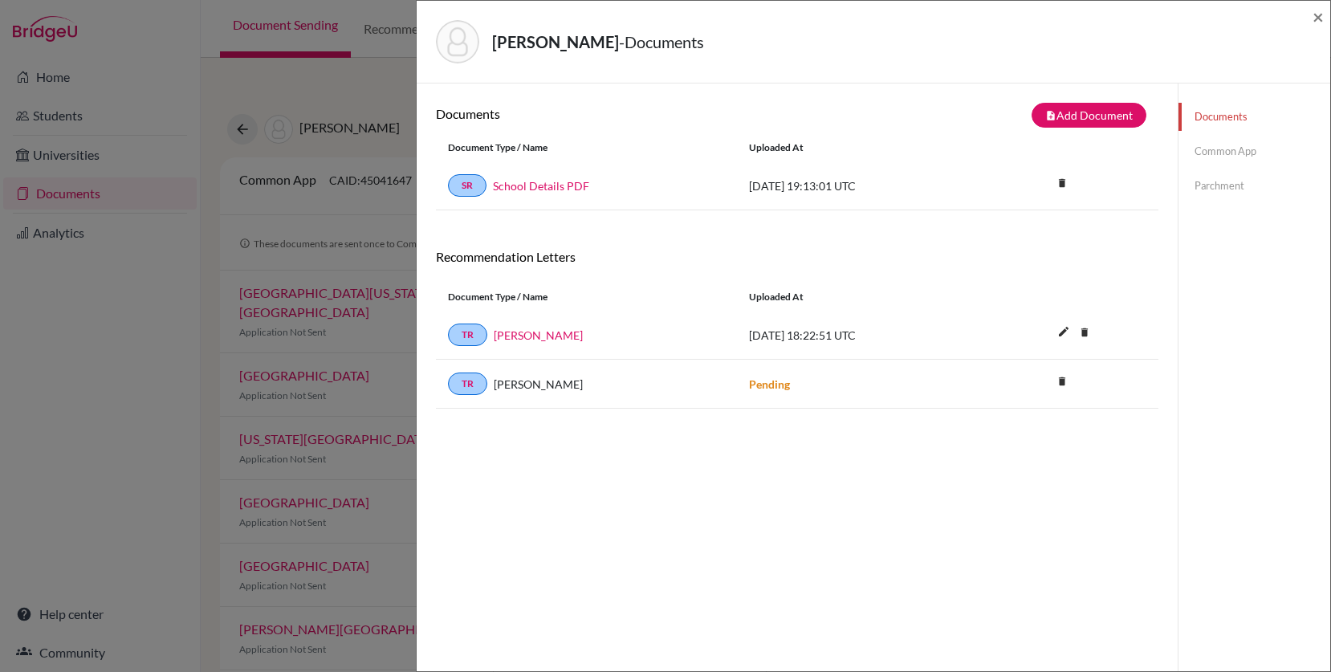
click at [1203, 145] on link "Common App" at bounding box center [1255, 151] width 152 height 28
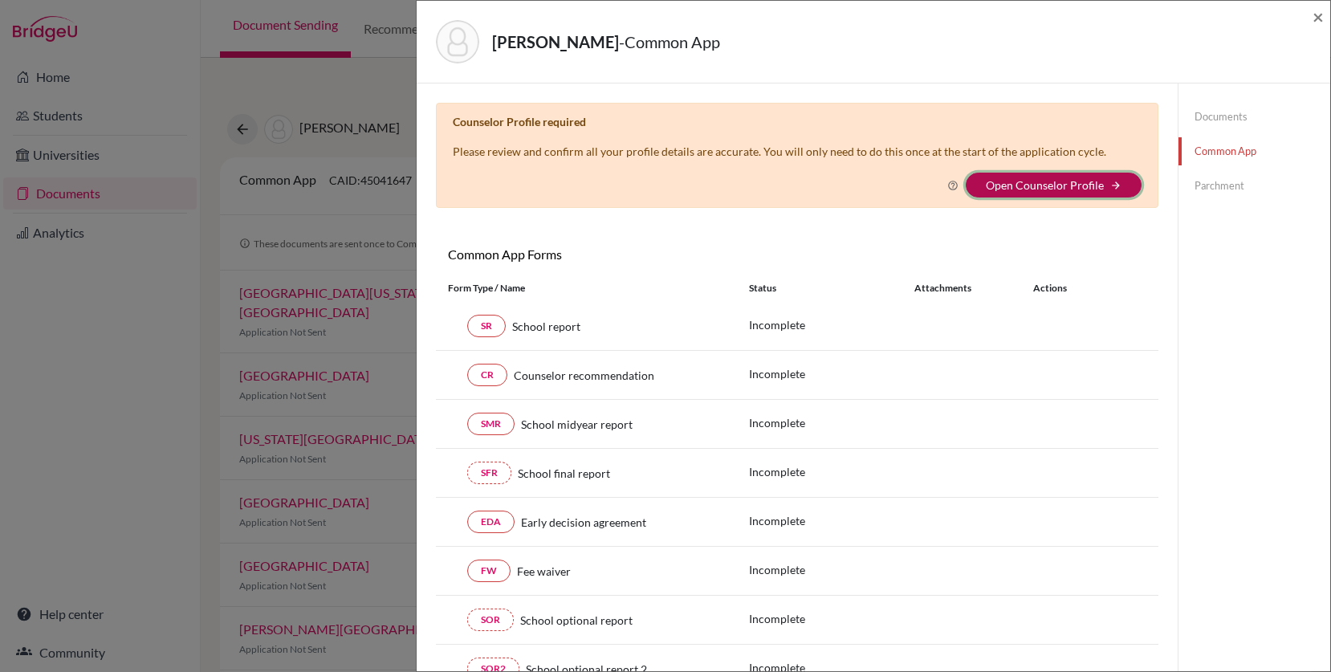
click at [1129, 182] on button "Open Counselor Profile arrow_forward" at bounding box center [1054, 185] width 176 height 25
click at [1074, 185] on link "Open Counselor Profile" at bounding box center [1045, 185] width 118 height 14
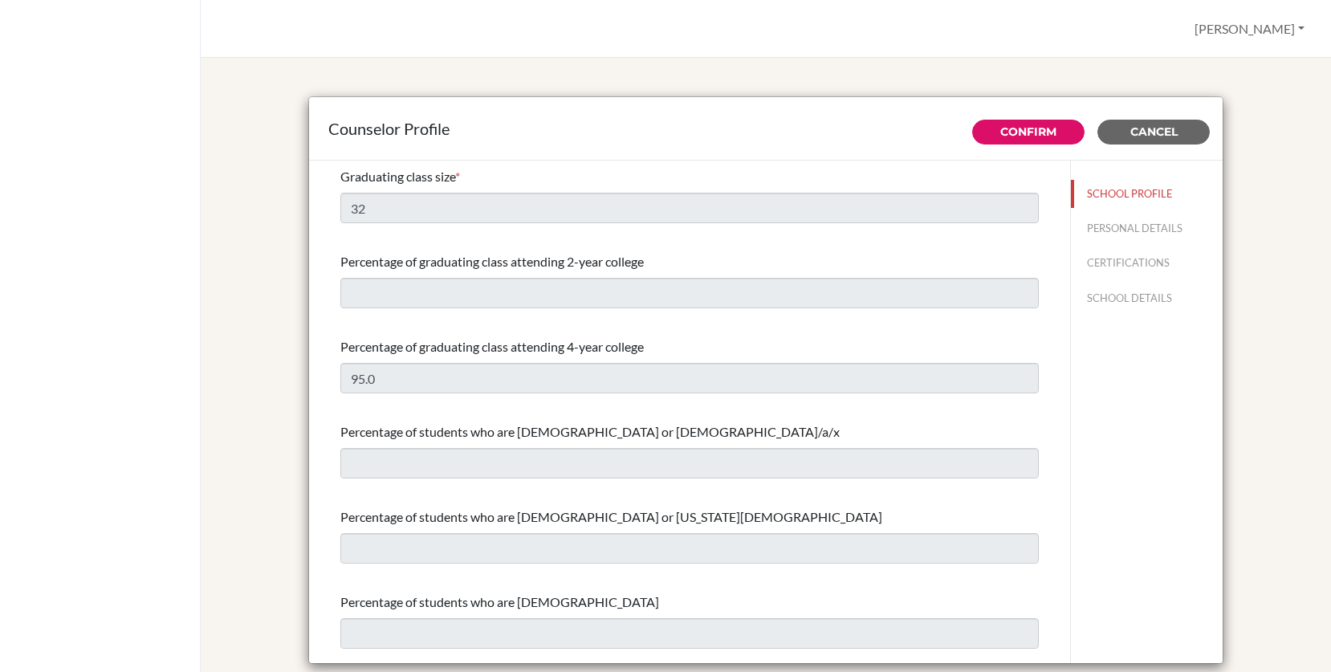
select select "0"
select select "312282"
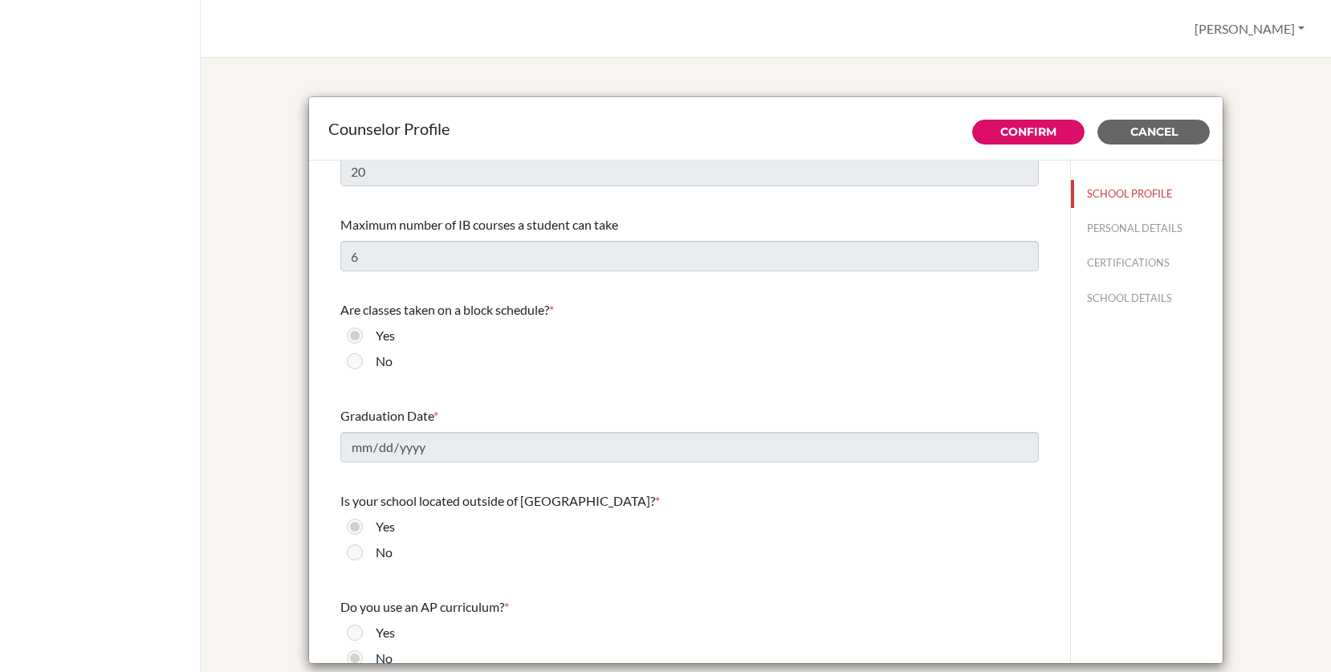
scroll to position [1761, 0]
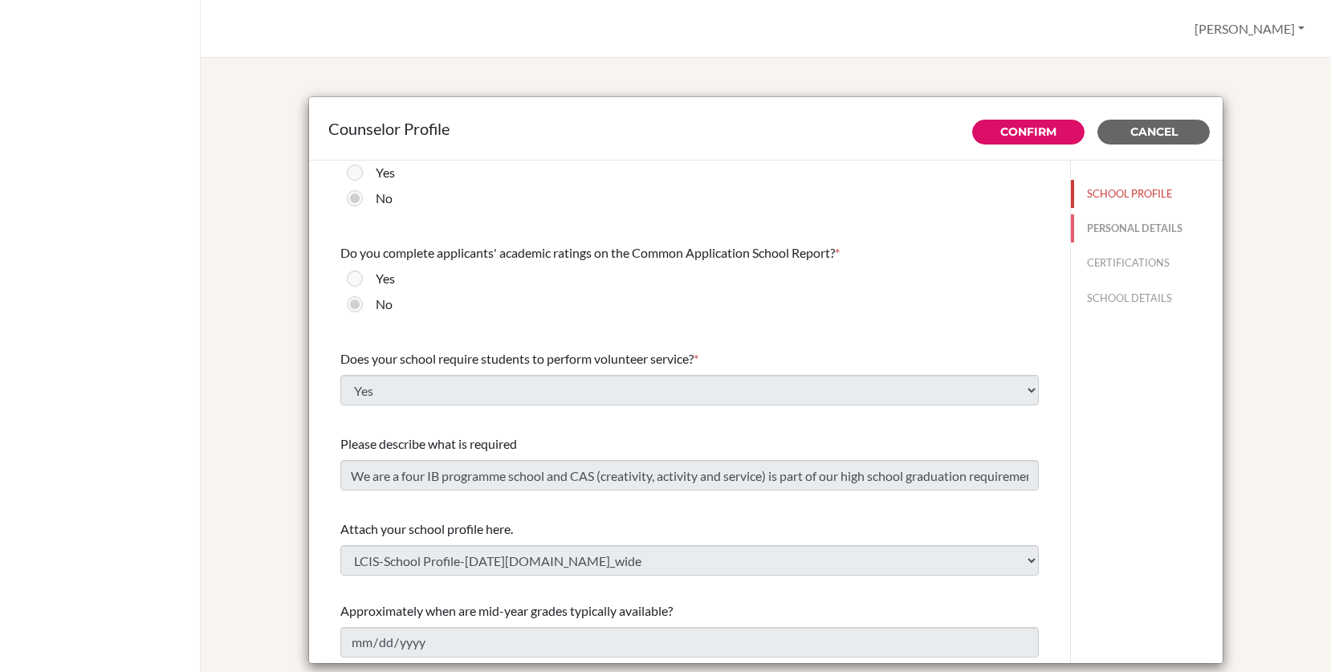
click at [1180, 233] on button "PERSONAL DETAILS" at bounding box center [1147, 228] width 152 height 28
type input "[PERSON_NAME]"
type input "Advisor"
type input "1.242-362-4774"
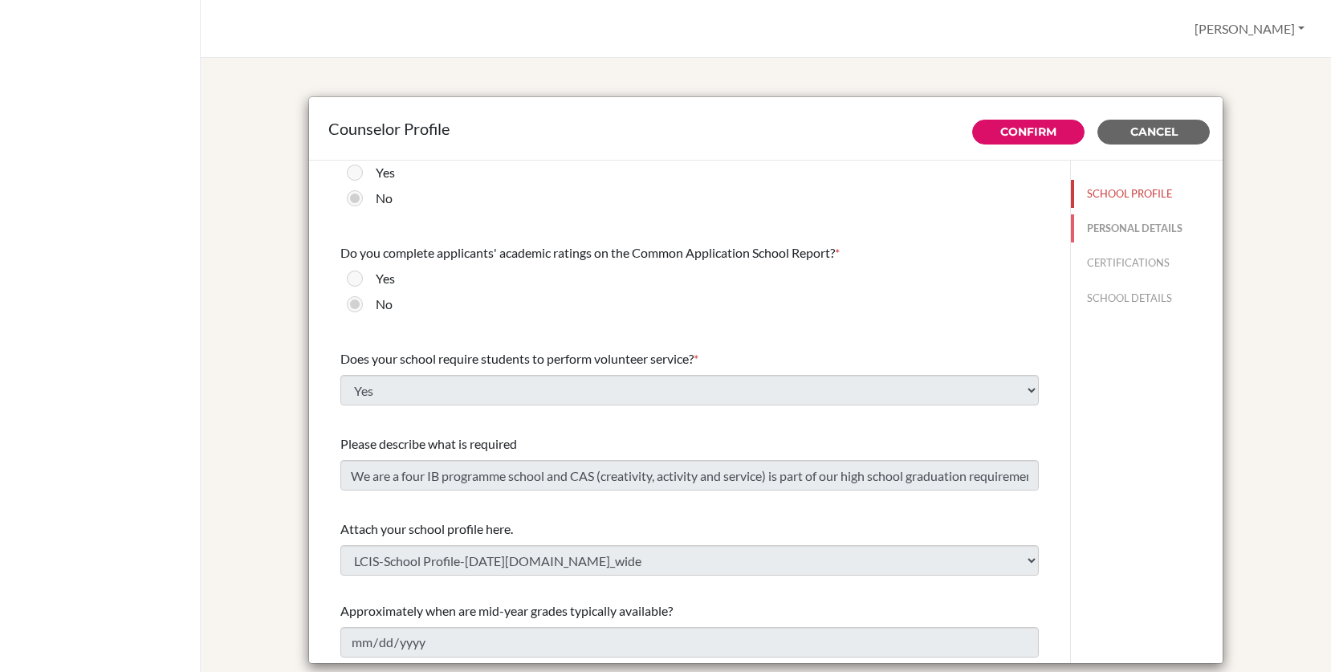
type input "[EMAIL_ADDRESS][DOMAIN_NAME]"
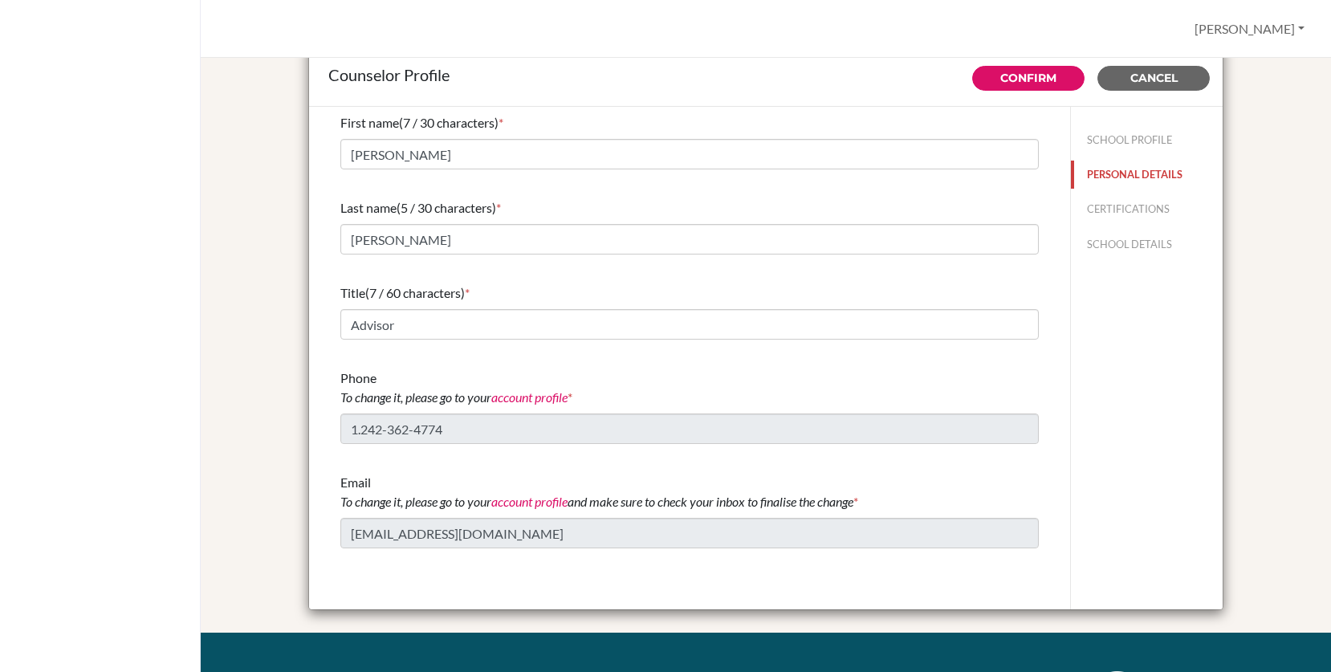
scroll to position [0, 0]
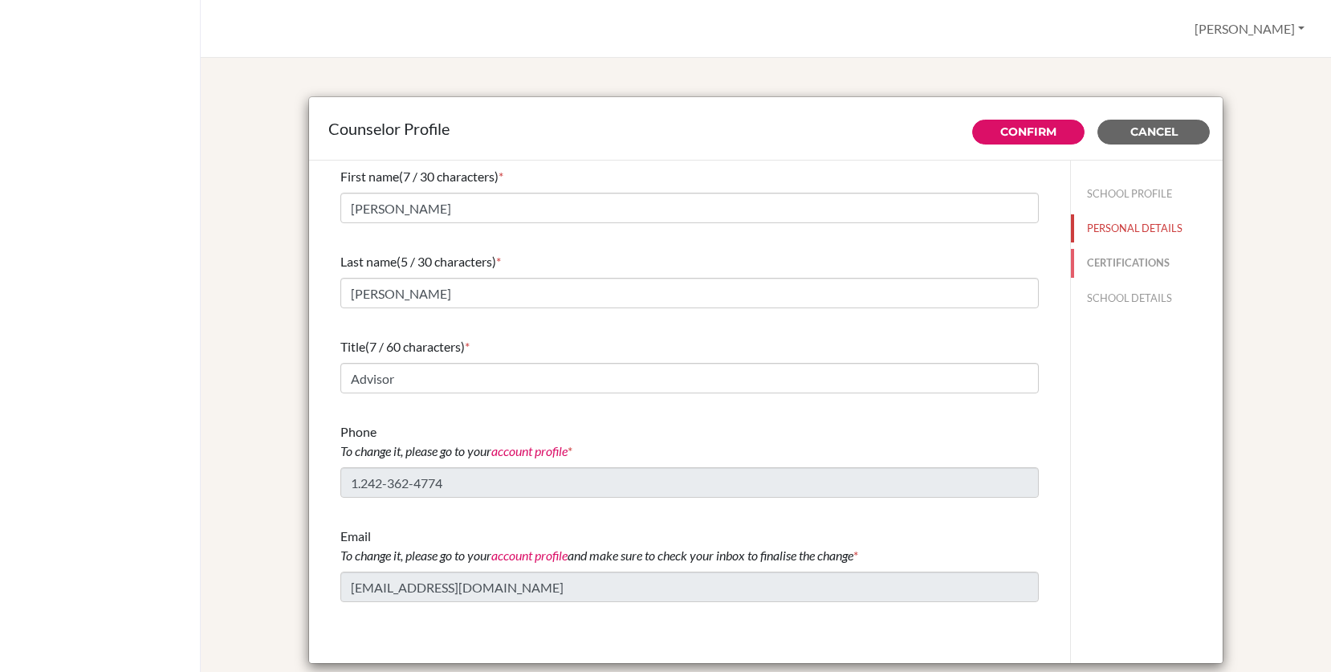
click at [1150, 263] on button "CERTIFICATIONS" at bounding box center [1147, 263] width 152 height 28
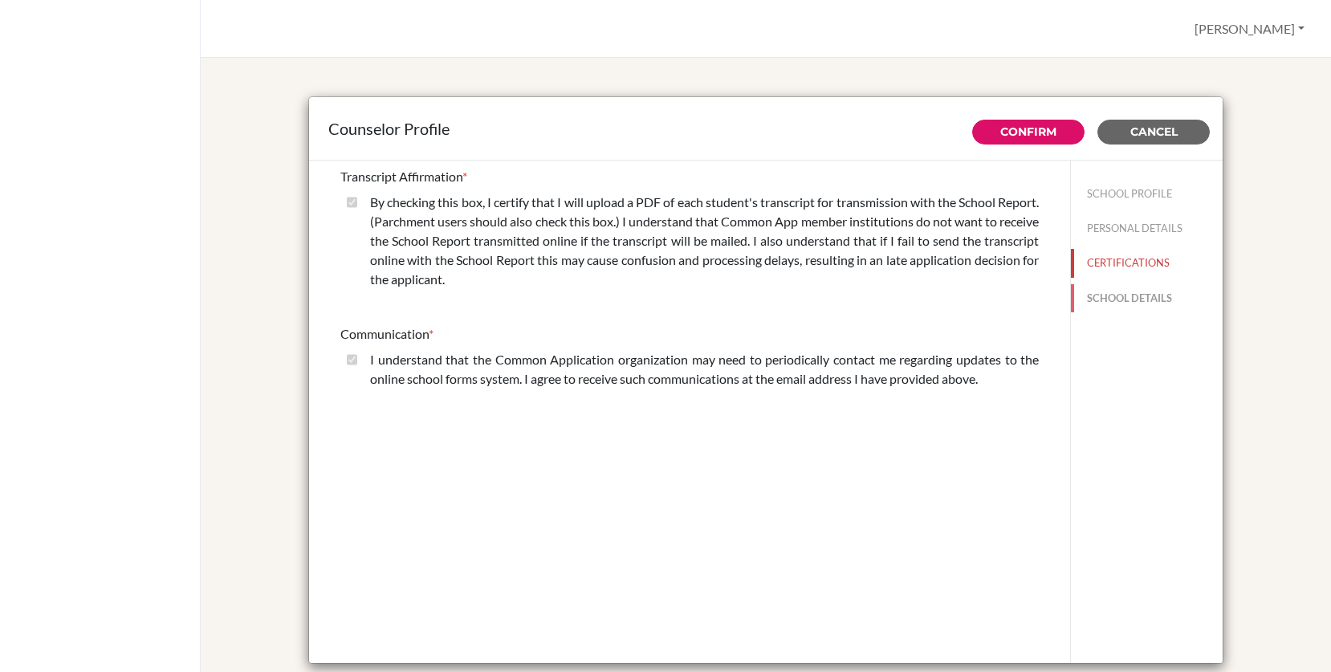
click at [1139, 292] on button "SCHOOL DETAILS" at bounding box center [1147, 298] width 152 height 28
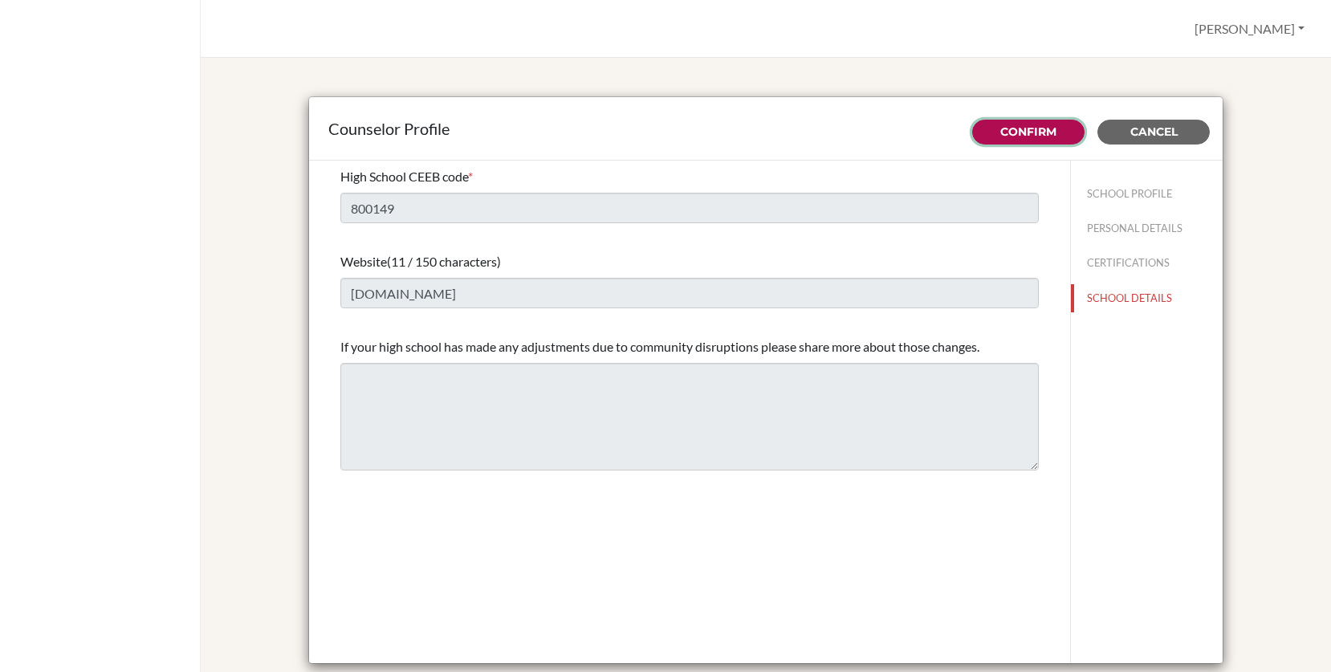
click at [1041, 126] on link "Confirm" at bounding box center [1028, 131] width 56 height 14
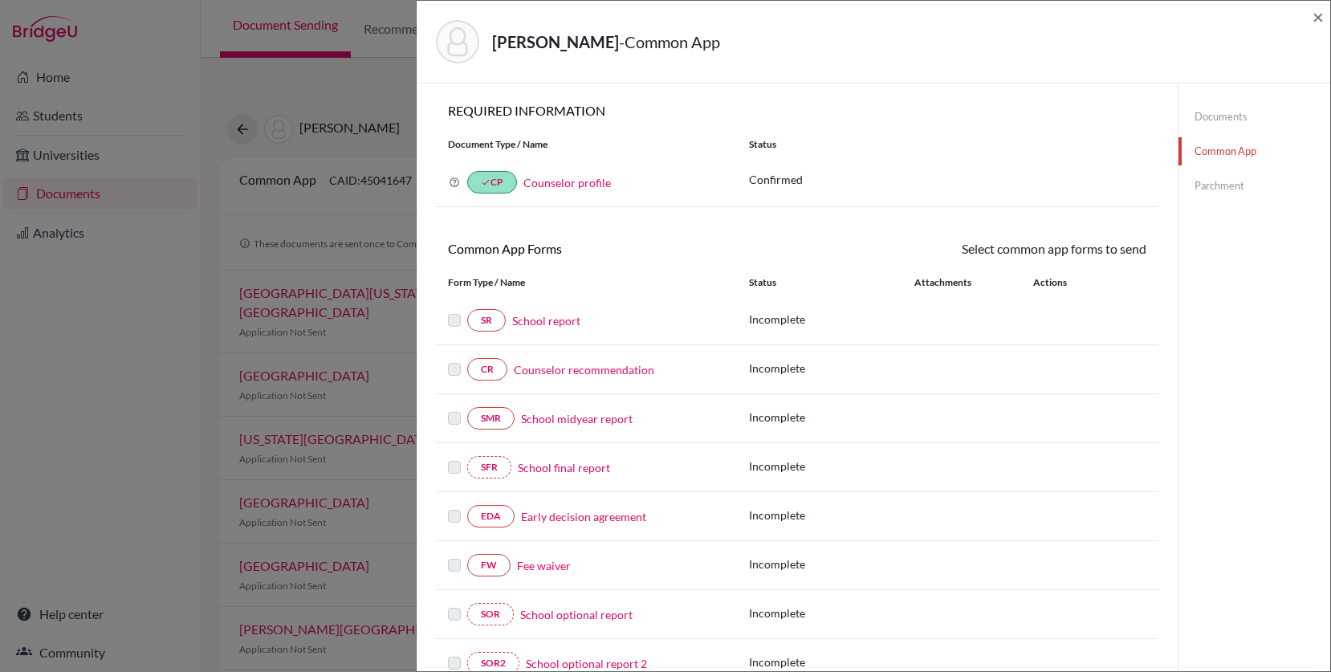
click at [552, 318] on link "School report" at bounding box center [546, 320] width 68 height 17
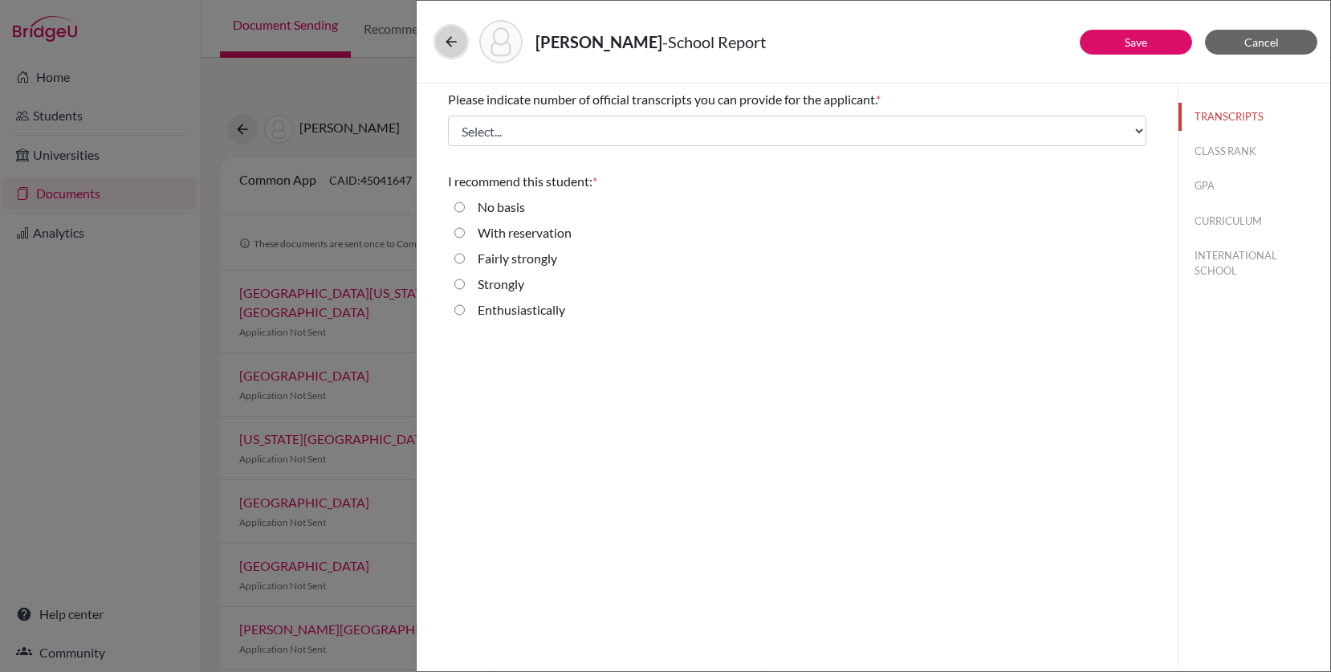
click at [453, 36] on icon at bounding box center [451, 42] width 16 height 16
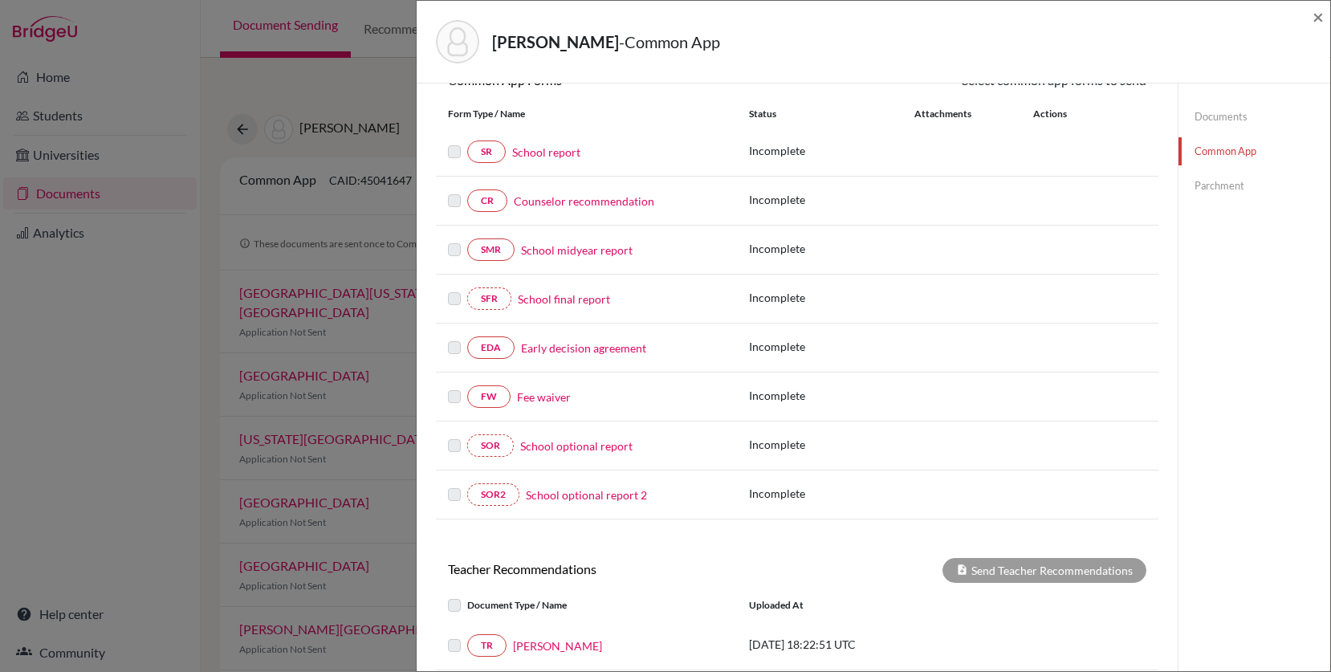
scroll to position [167, 0]
click at [489, 202] on link "CR" at bounding box center [487, 202] width 40 height 22
click at [487, 207] on link "CR" at bounding box center [487, 202] width 40 height 22
click at [563, 204] on link "Counselor recommendation" at bounding box center [584, 202] width 141 height 17
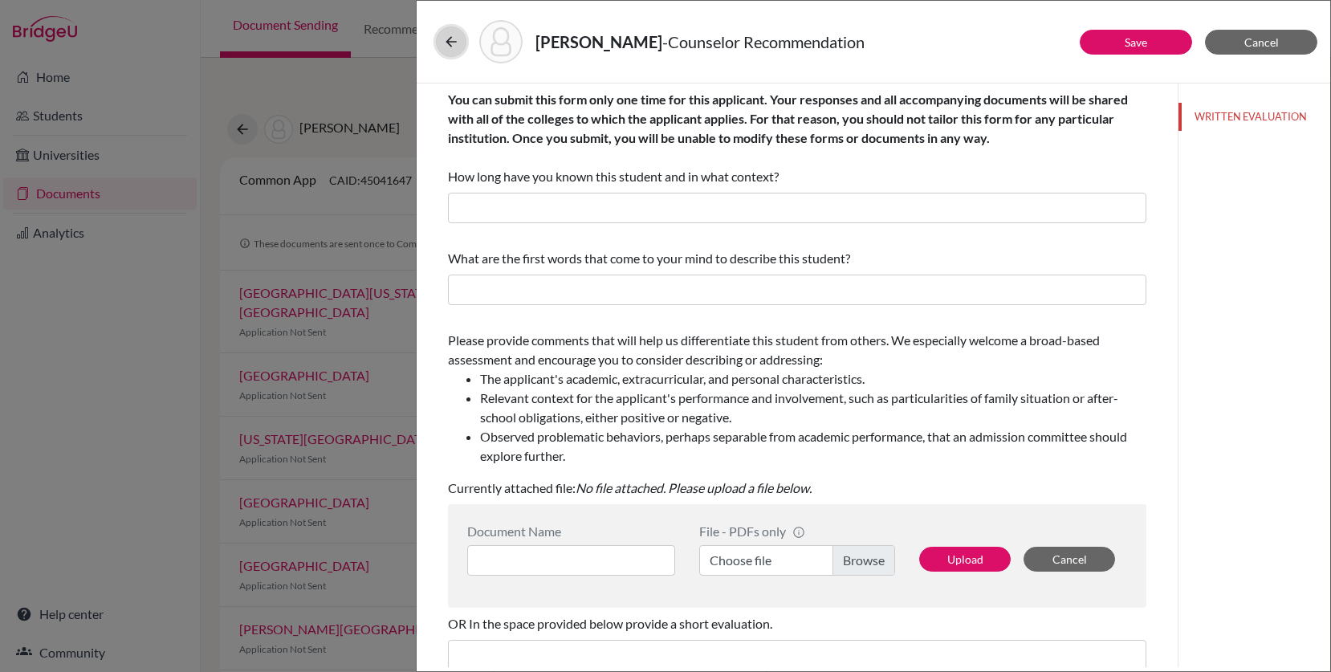
click at [451, 47] on icon at bounding box center [451, 42] width 16 height 16
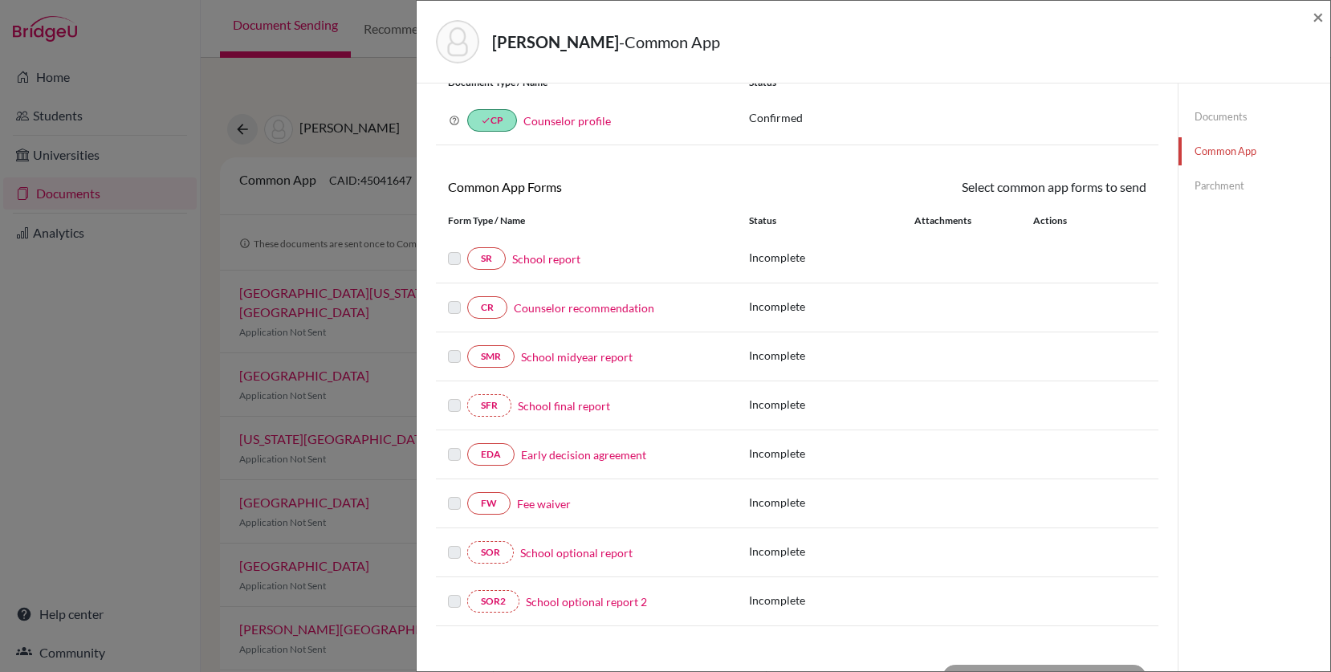
scroll to position [79, 0]
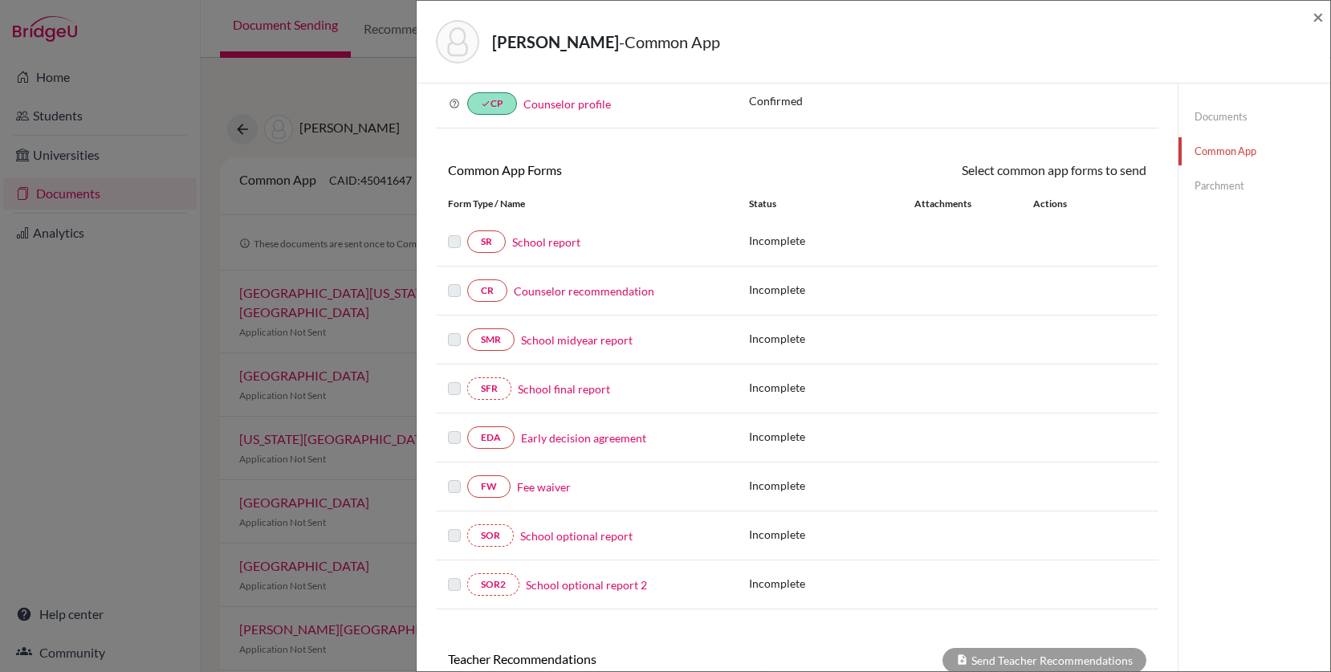
click at [573, 391] on link "School final report" at bounding box center [564, 389] width 92 height 17
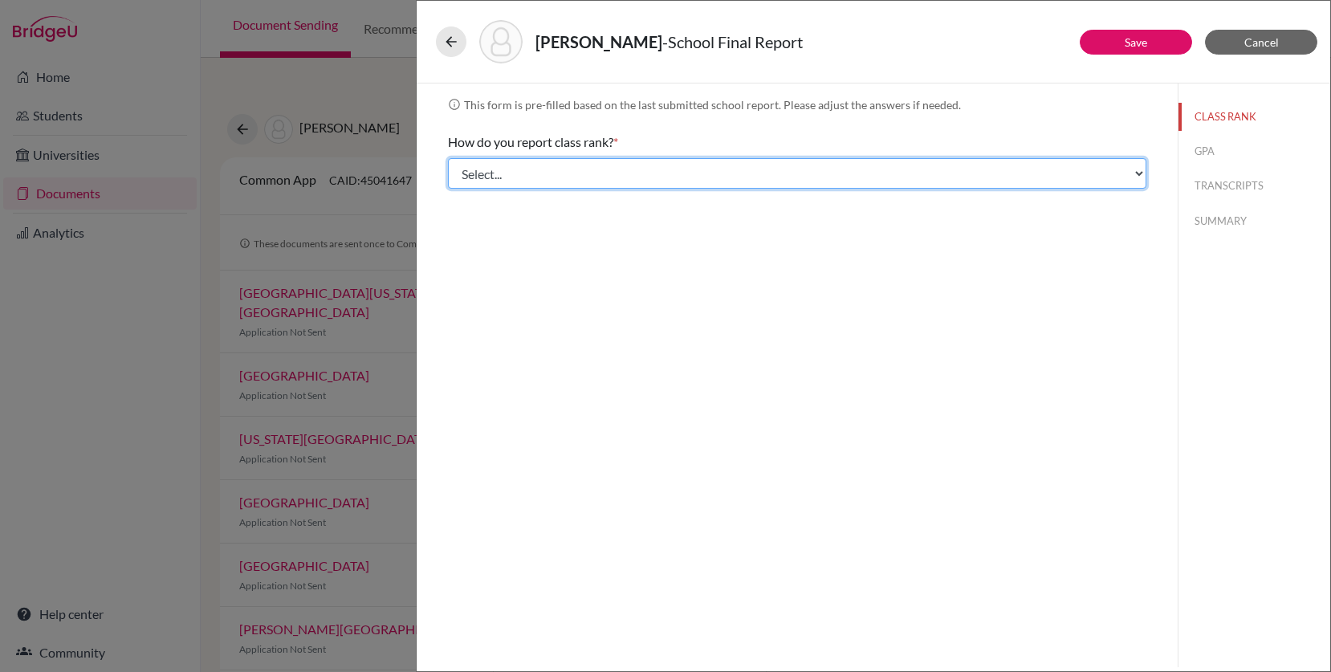
click at [641, 176] on select "Select... Exact Decile Quintile Quartile None" at bounding box center [797, 173] width 699 height 31
select select "5"
click at [448, 158] on select "Select... Exact Decile Quintile Quartile None" at bounding box center [797, 173] width 699 height 31
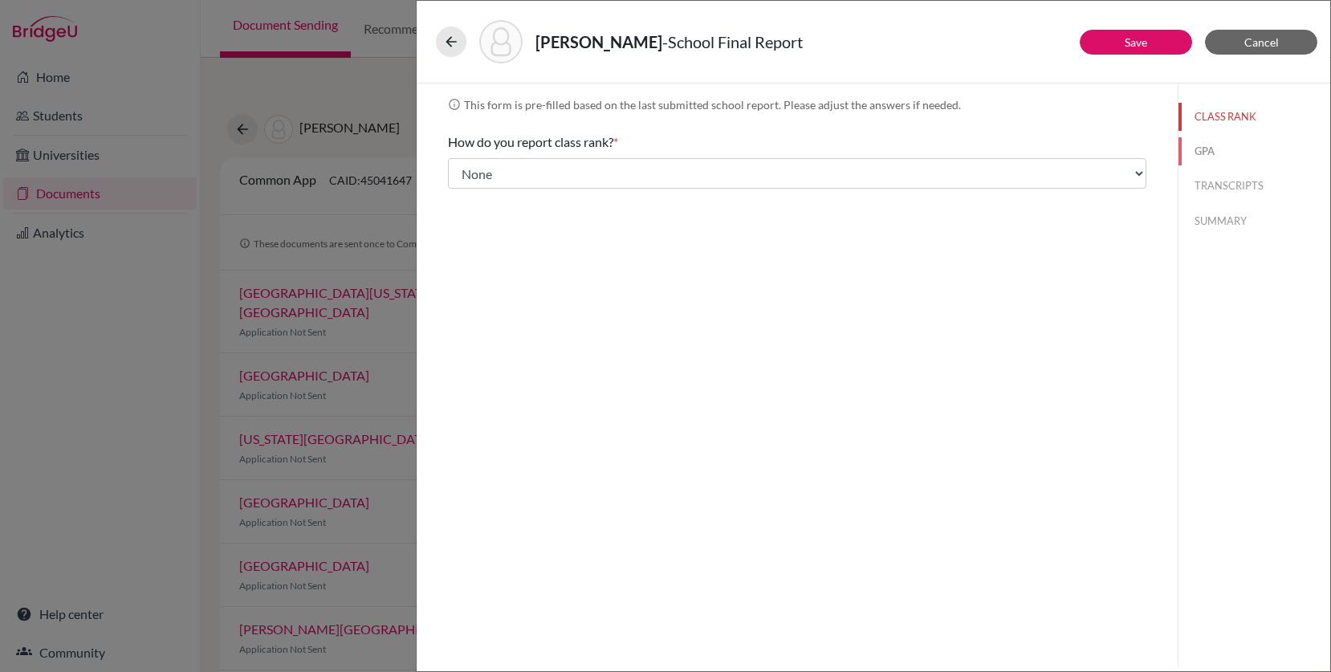
click at [1200, 153] on button "GPA" at bounding box center [1255, 151] width 152 height 28
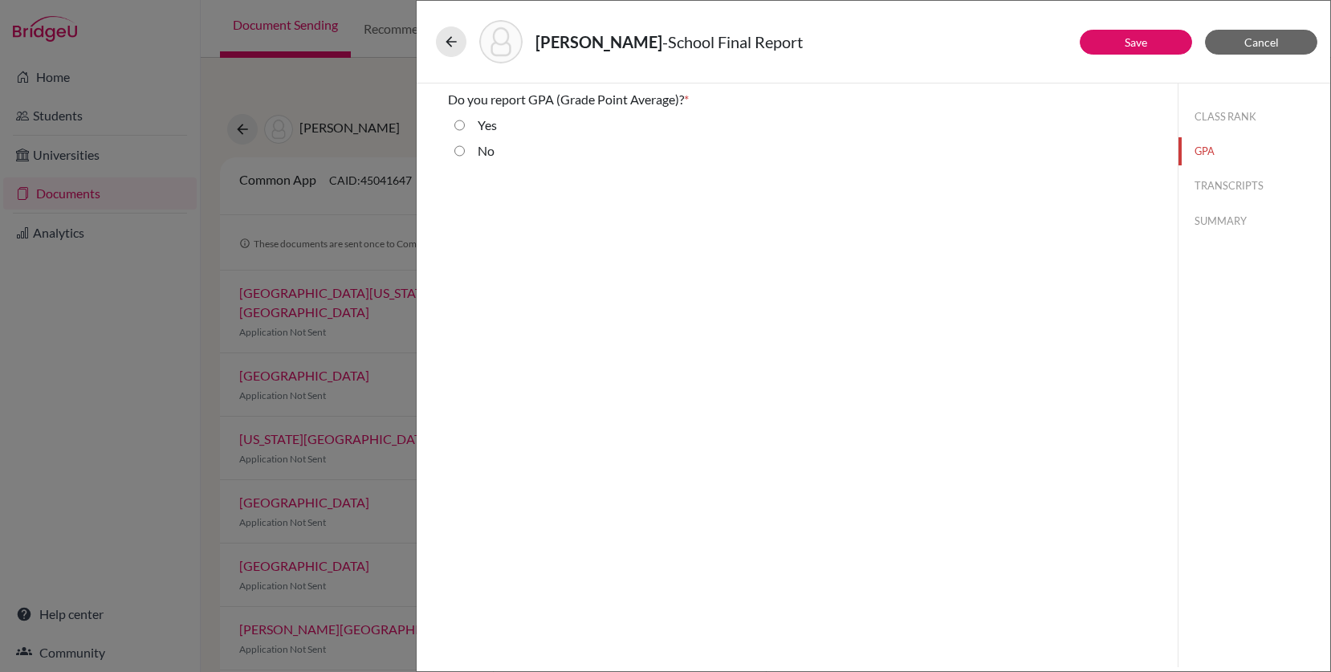
click at [495, 149] on div "No" at bounding box center [797, 154] width 699 height 26
click at [447, 152] on div "Do you report GPA (Grade Point Average)? * Yes No Cumulative GPA GPA Scale Sele…" at bounding box center [797, 129] width 737 height 90
click at [458, 152] on input "No" at bounding box center [459, 150] width 10 height 19
radio input "true"
click at [1217, 186] on button "TRANSCRIPTS" at bounding box center [1255, 186] width 152 height 28
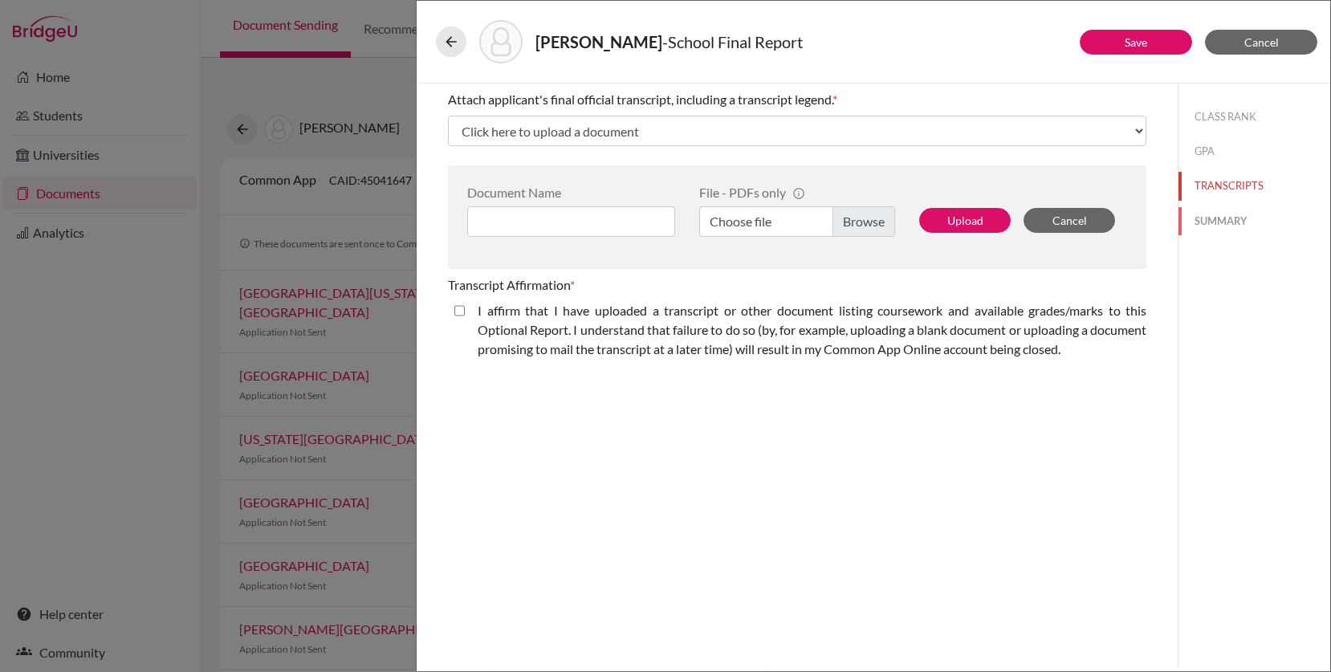
click at [1208, 219] on button "SUMMARY" at bounding box center [1255, 221] width 152 height 28
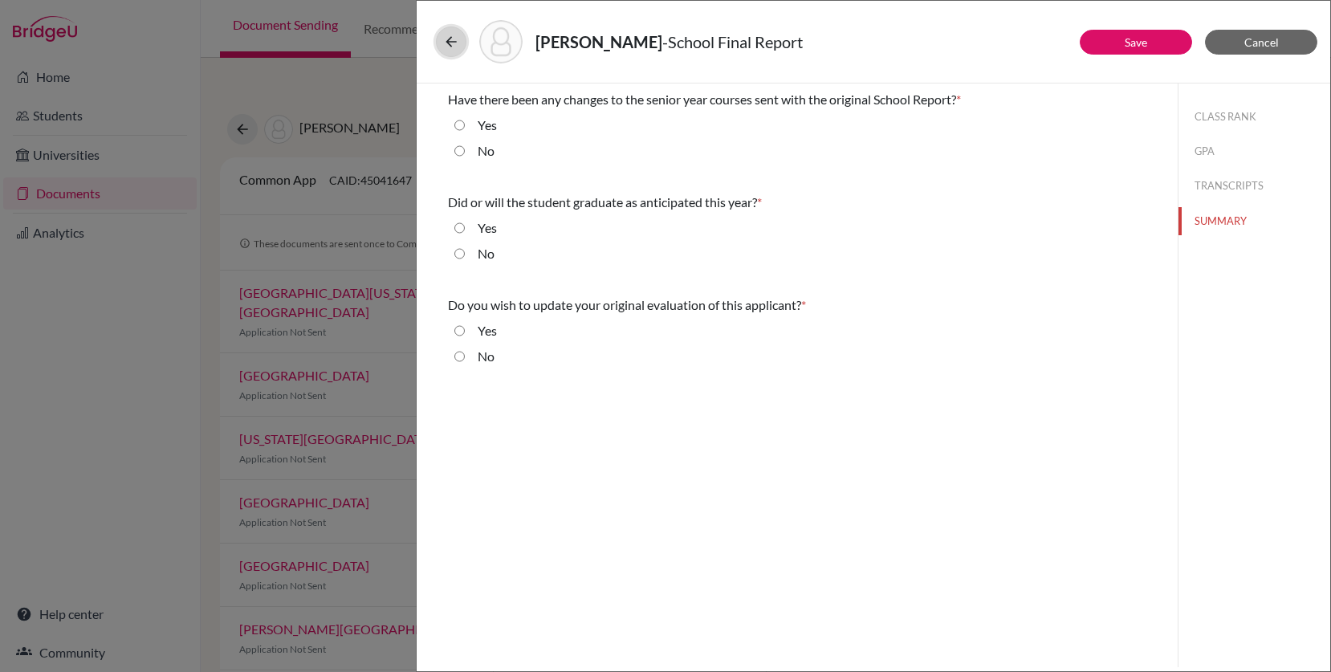
click at [458, 46] on icon at bounding box center [451, 42] width 16 height 16
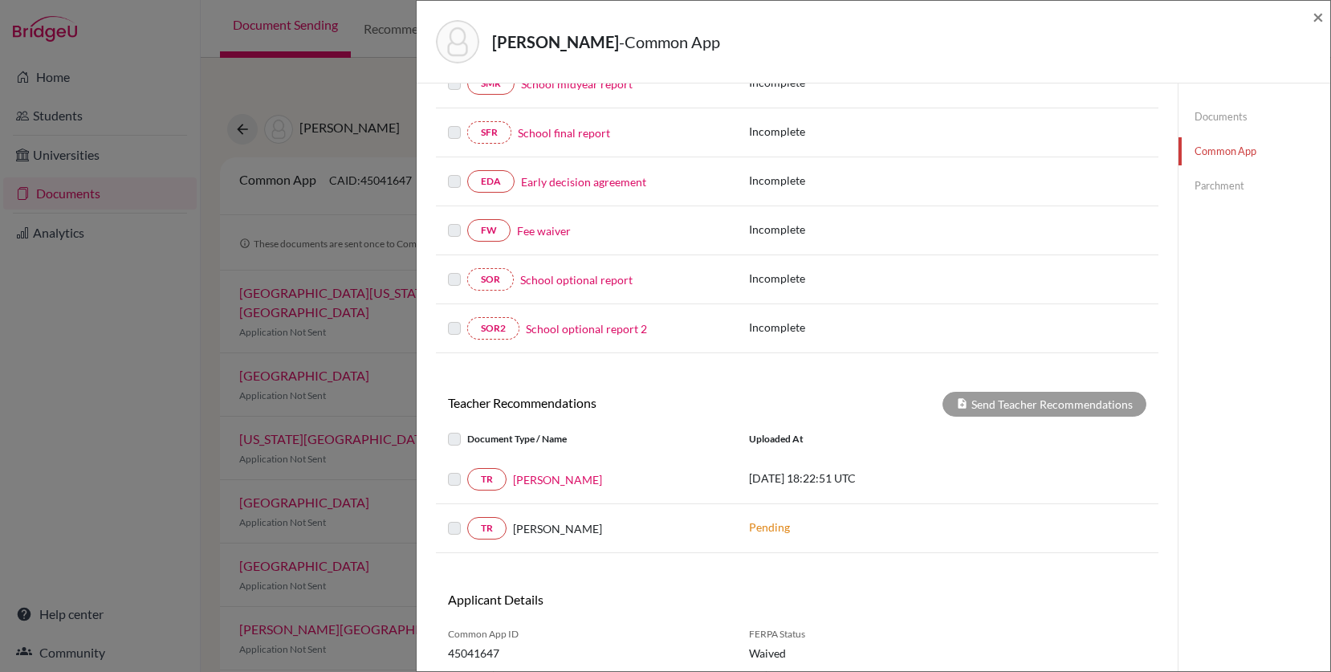
scroll to position [389, 0]
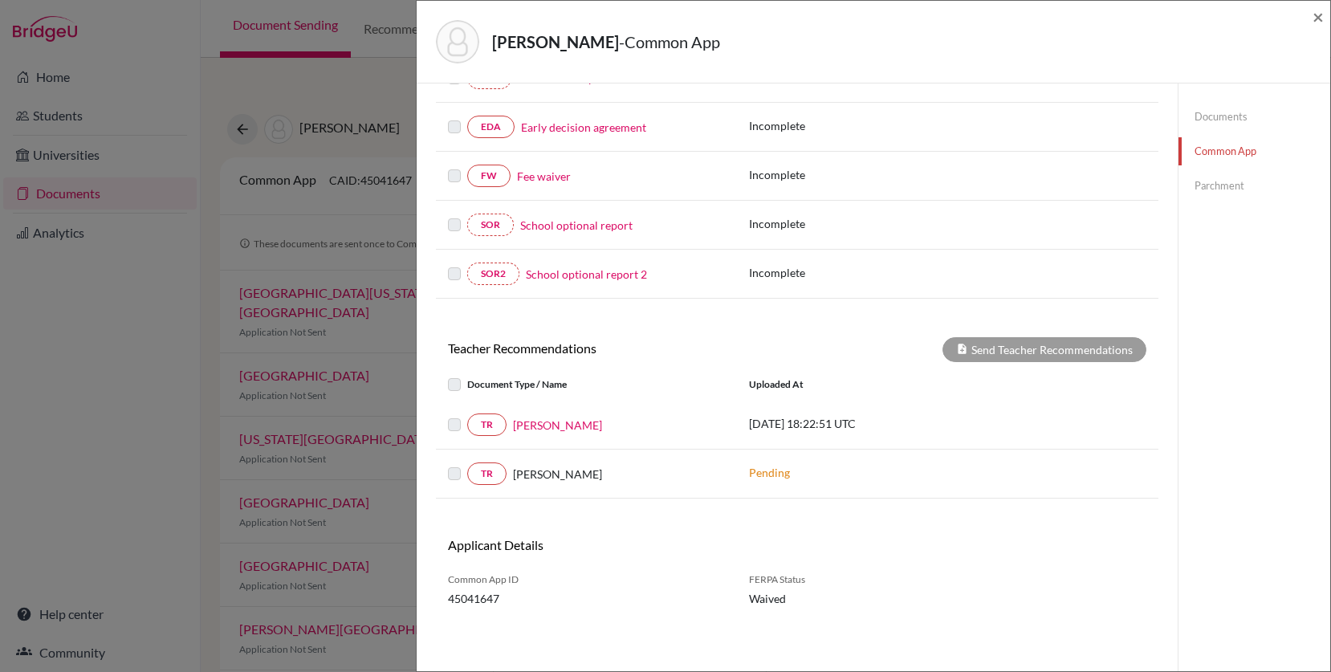
click at [235, 388] on div "[PERSON_NAME] - Common App × × REQUIRED INFORMATION Document Type / Name Status…" at bounding box center [665, 336] width 1331 height 672
click at [1322, 18] on span "×" at bounding box center [1318, 16] width 11 height 23
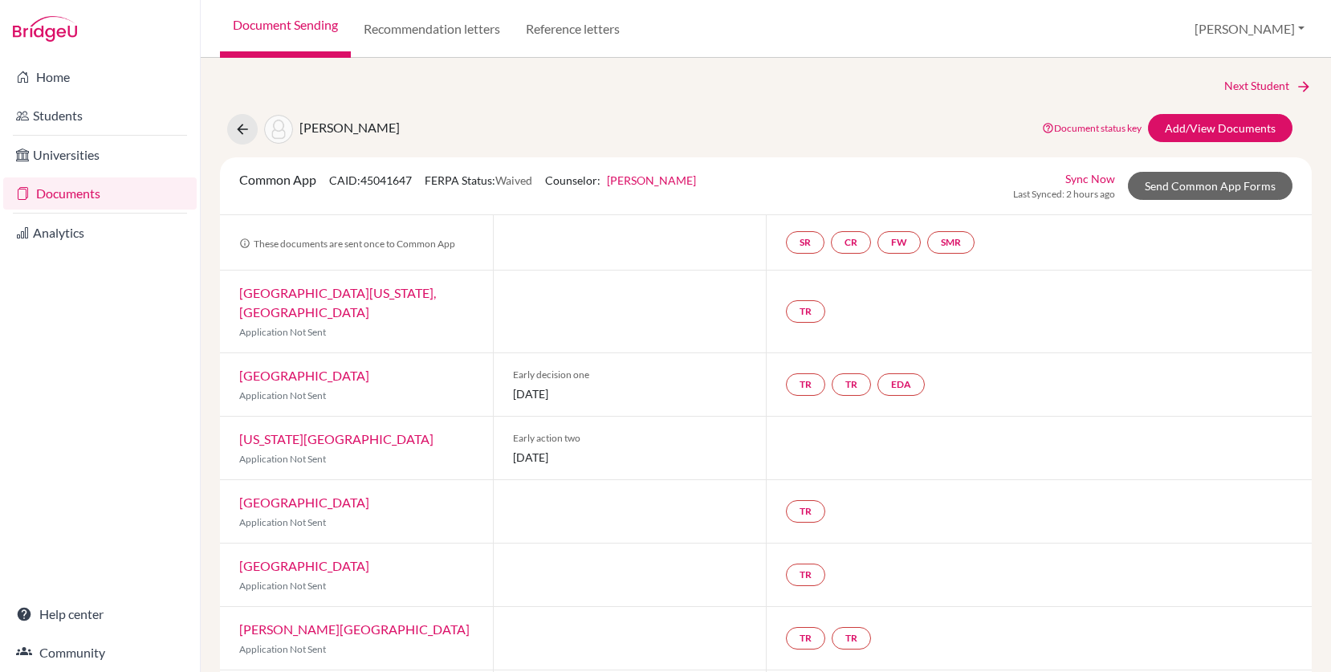
scroll to position [768, 0]
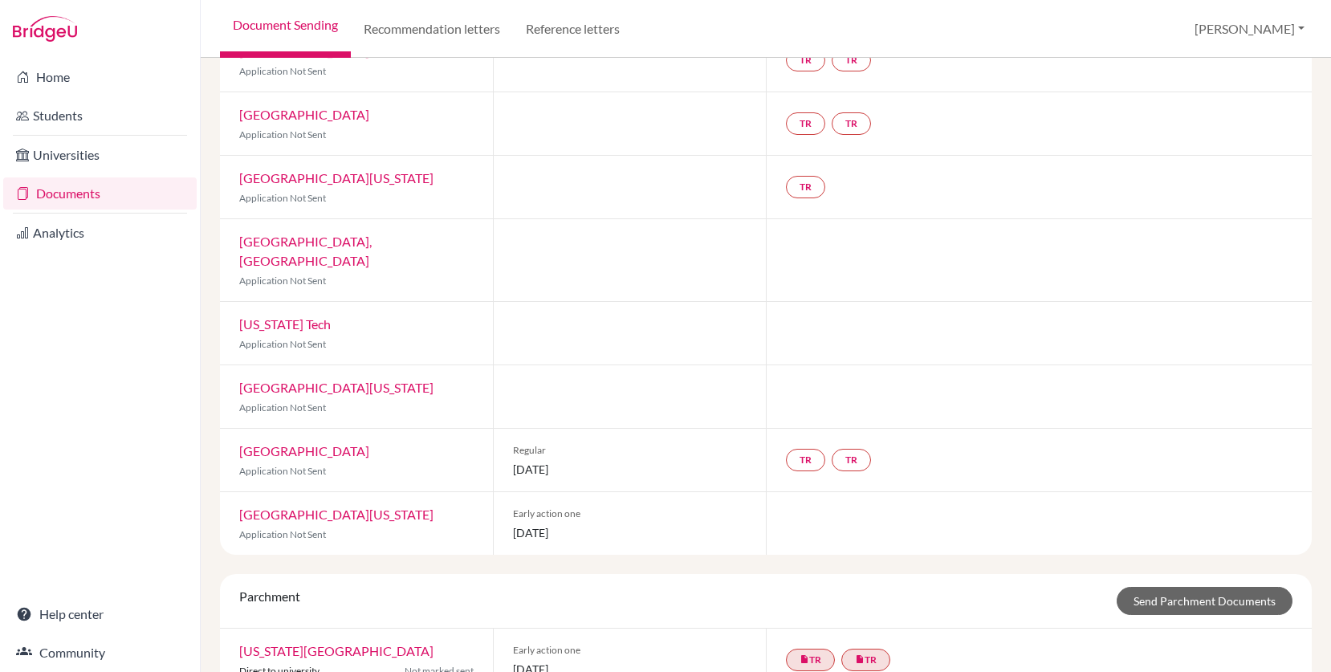
click at [381, 643] on link "[US_STATE][GEOGRAPHIC_DATA]" at bounding box center [336, 650] width 194 height 15
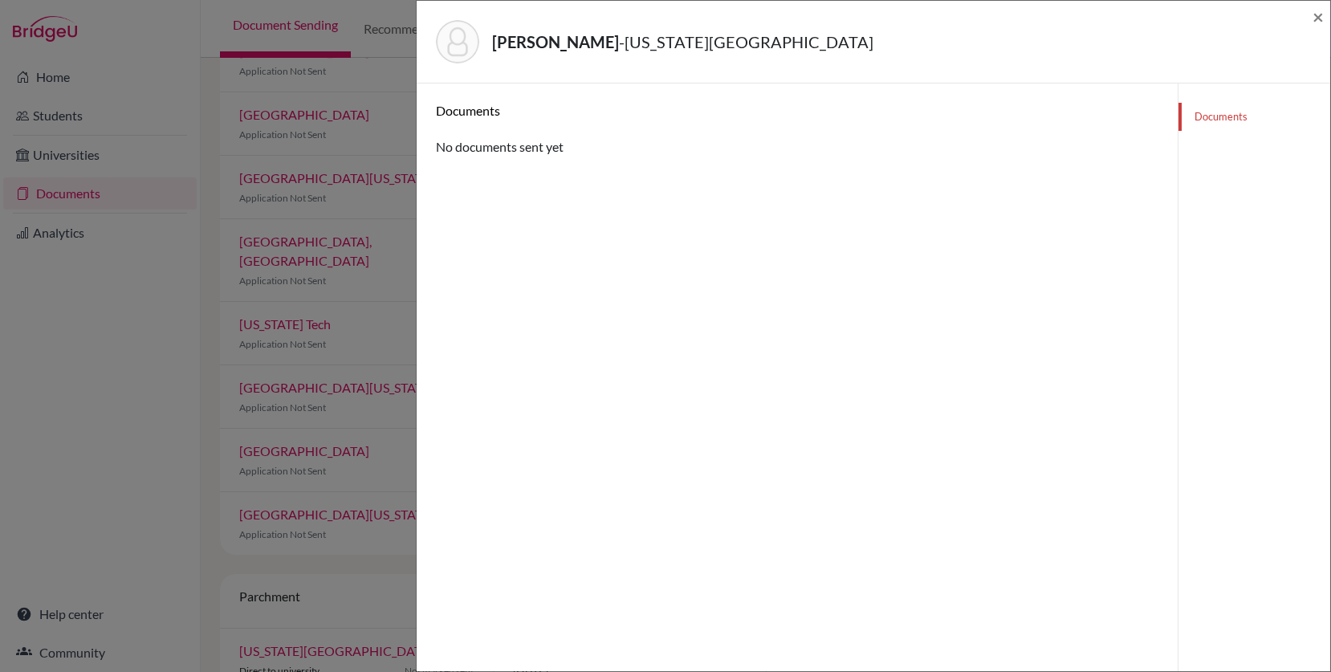
click at [336, 483] on div "[PERSON_NAME] - [US_STATE] Institute of Technology × Documents No documents sen…" at bounding box center [665, 336] width 1331 height 672
click at [288, 536] on div "[PERSON_NAME] - [US_STATE] Institute of Technology × Documents No documents sen…" at bounding box center [665, 336] width 1331 height 672
click at [1317, 17] on span "×" at bounding box center [1318, 16] width 11 height 23
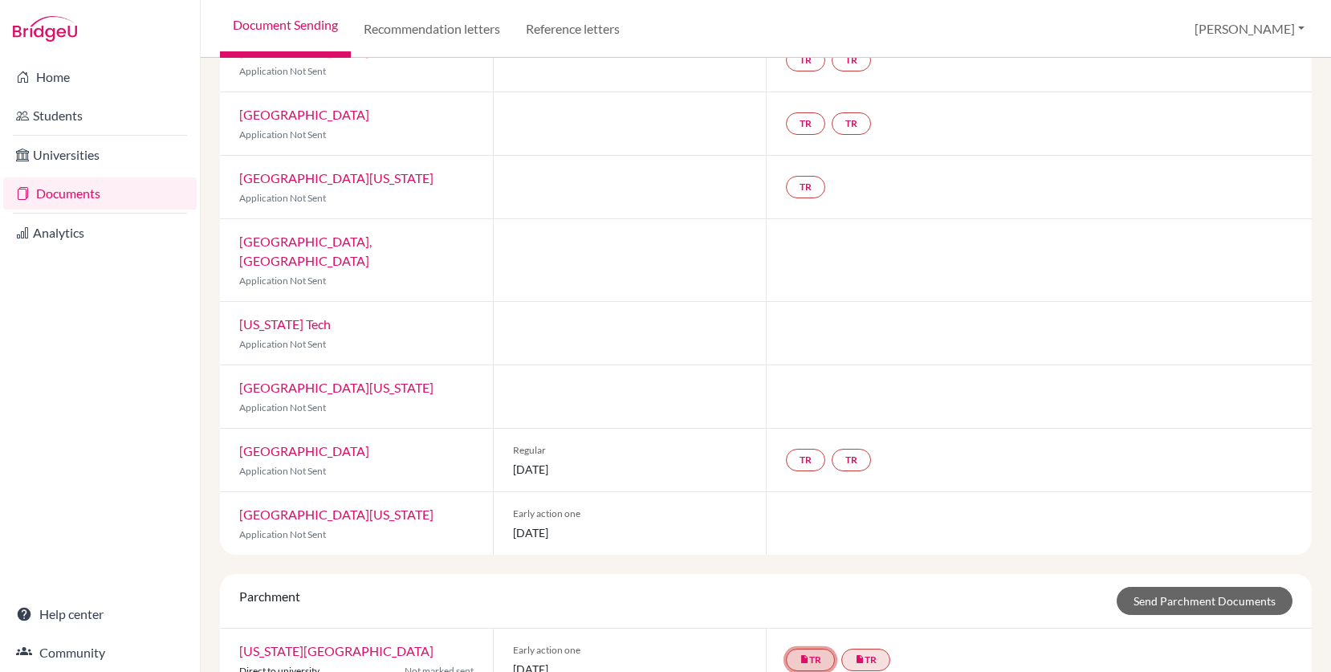
click at [807, 654] on icon "insert_drive_file" at bounding box center [805, 659] width 10 height 10
click at [866, 649] on link "insert_drive_file TR" at bounding box center [865, 660] width 49 height 22
click at [731, 643] on span "Early action one" at bounding box center [630, 650] width 234 height 14
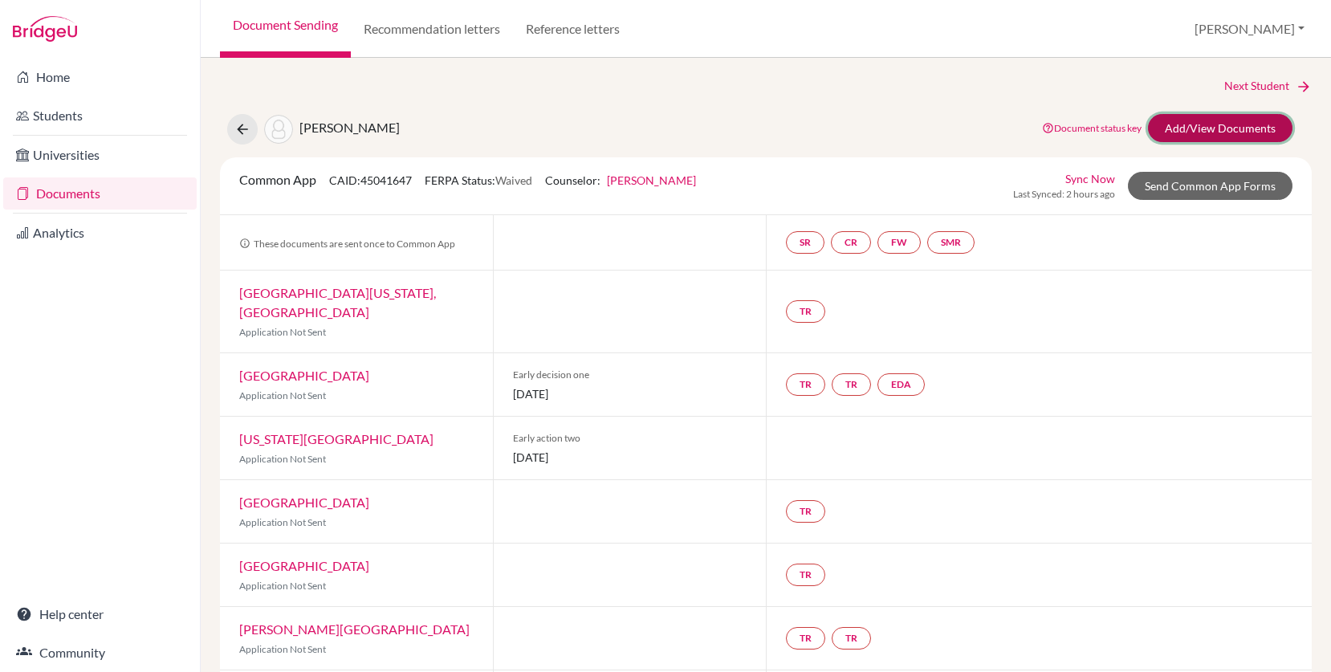
click at [1207, 124] on link "Add/View Documents" at bounding box center [1220, 128] width 145 height 28
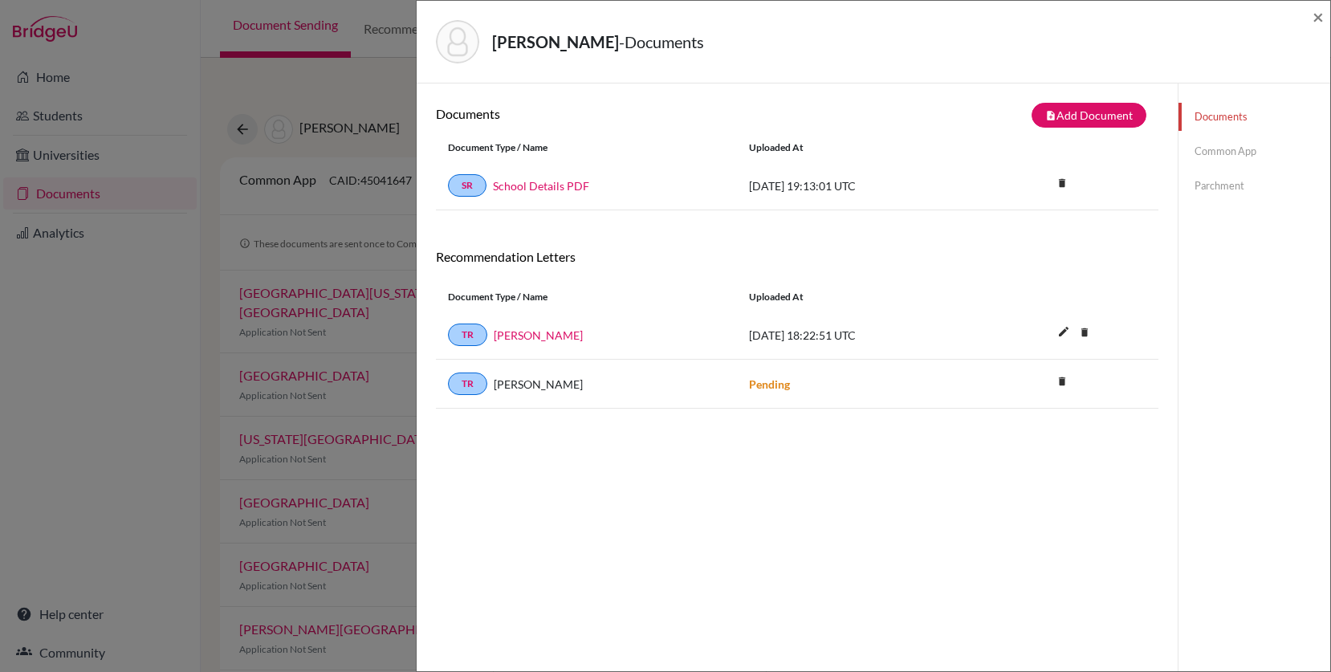
click at [1234, 151] on link "Common App" at bounding box center [1255, 151] width 152 height 28
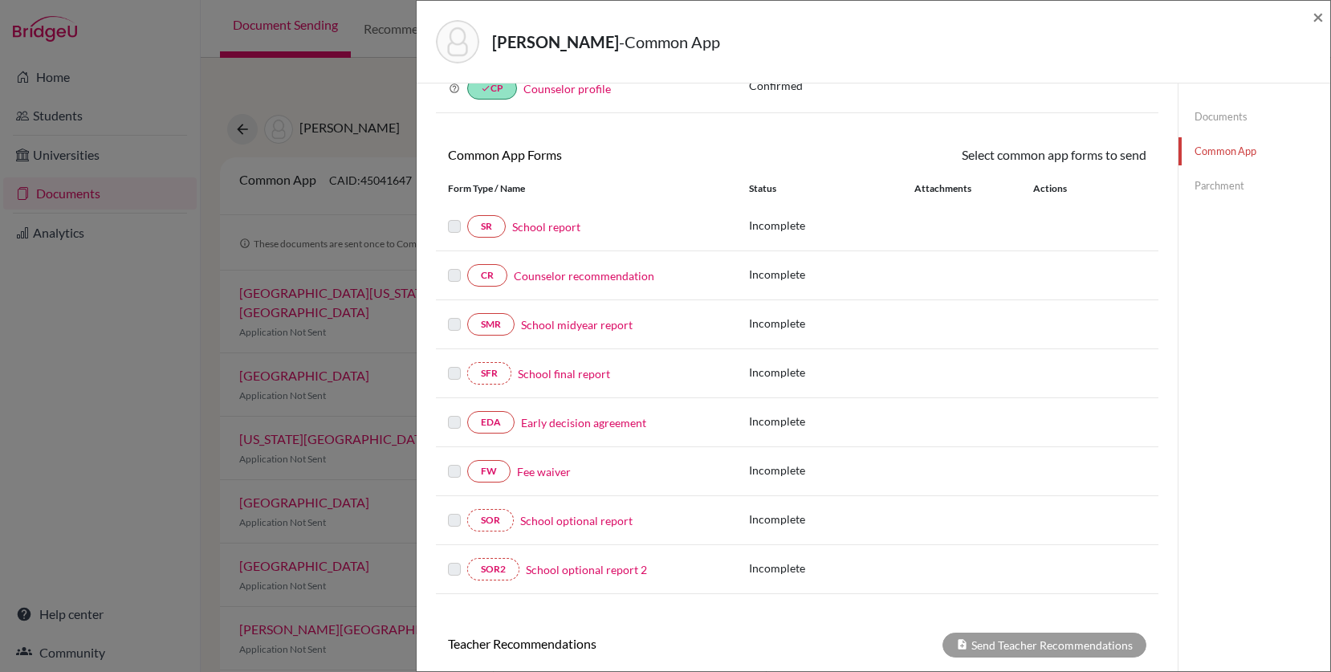
scroll to position [98, 0]
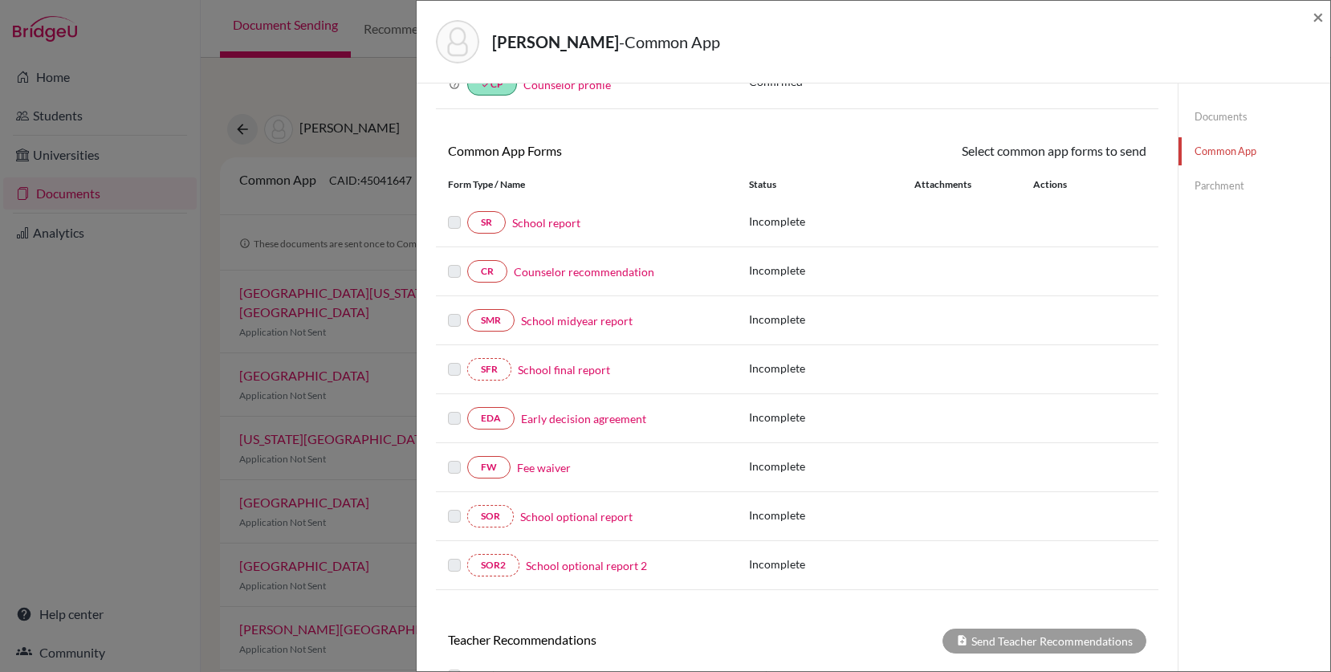
click at [599, 422] on link "Early decision agreement" at bounding box center [583, 418] width 125 height 17
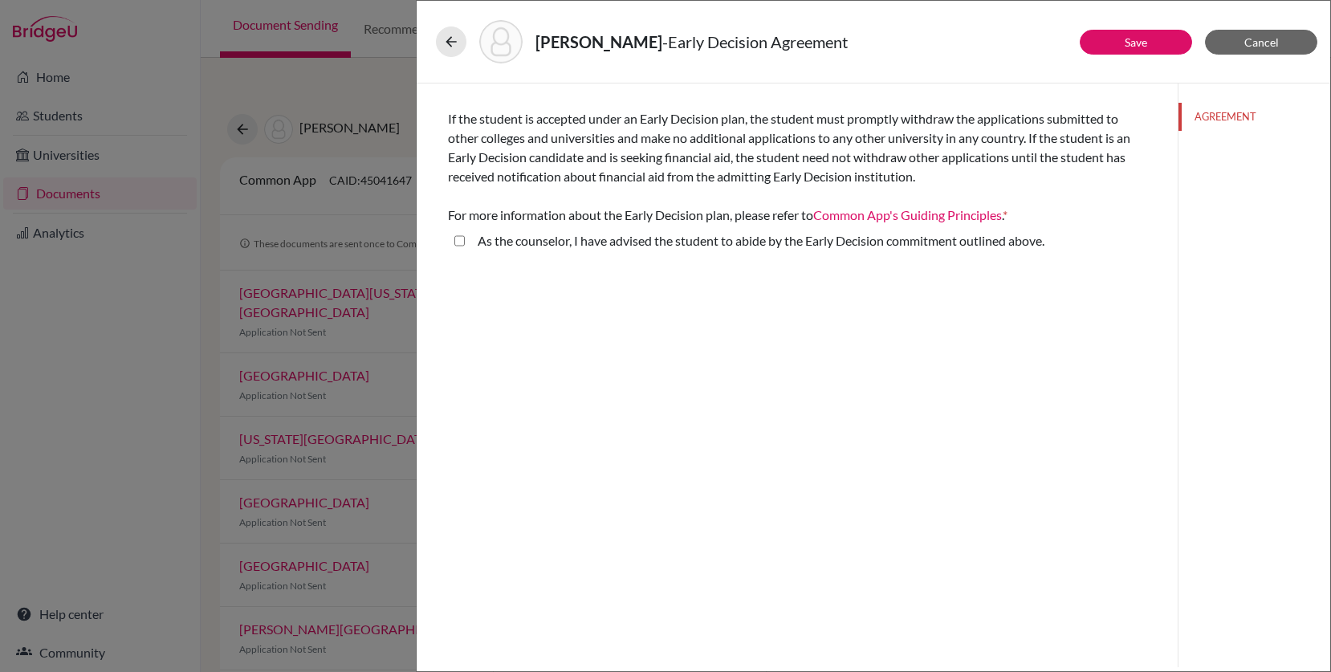
click at [461, 240] on above\ "As the counselor, I have advised the student to abide by the Early Decision com…" at bounding box center [459, 240] width 10 height 19
checkbox above\ "true"
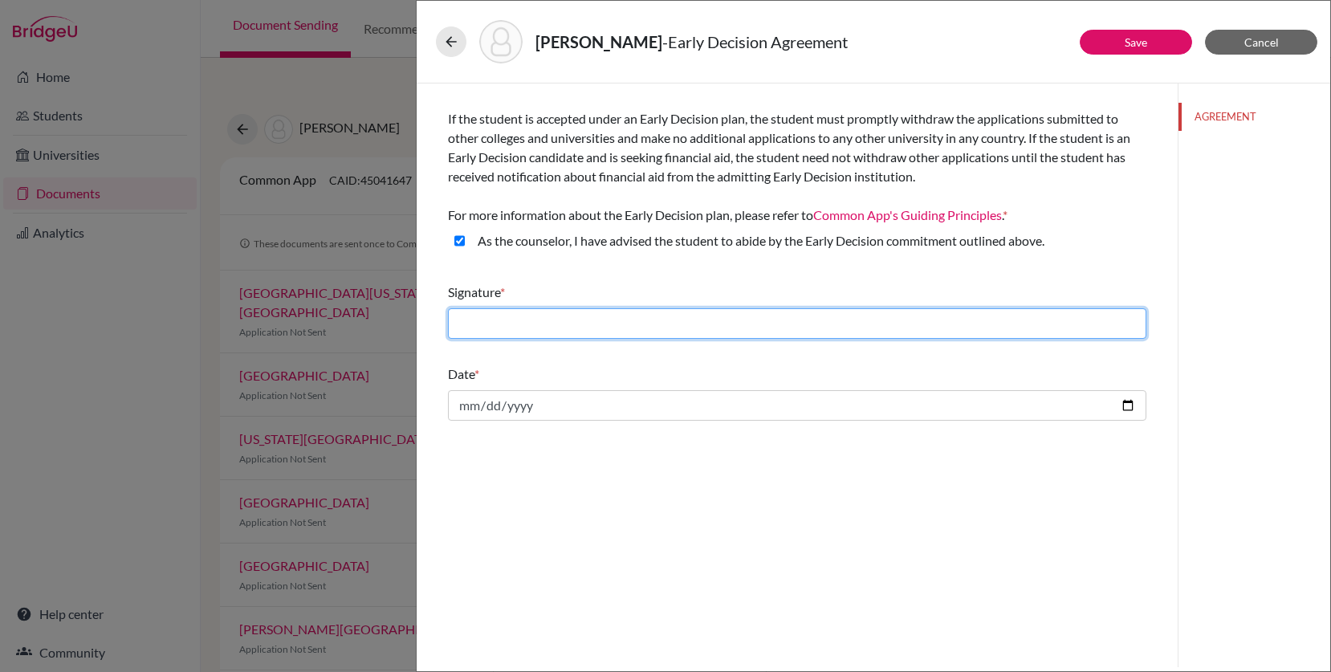
click at [538, 321] on input "text" at bounding box center [797, 323] width 699 height 31
type input "[PERSON_NAME]"
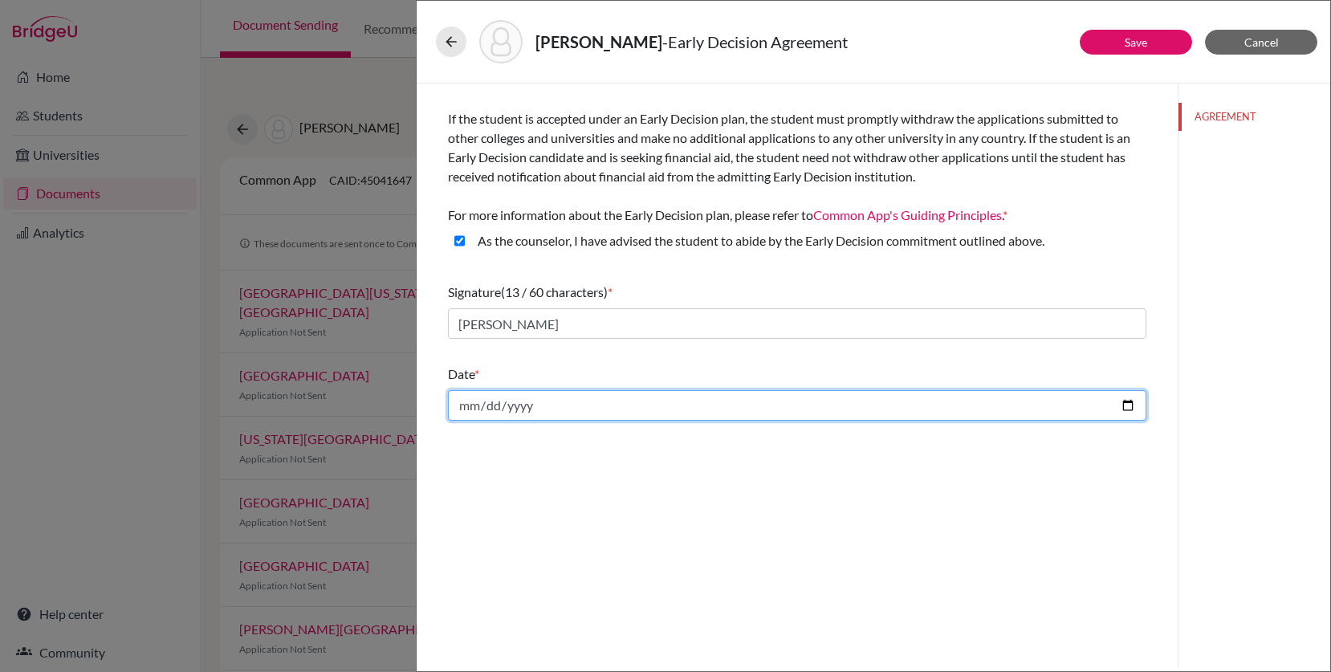
click at [502, 405] on input "date" at bounding box center [797, 405] width 699 height 31
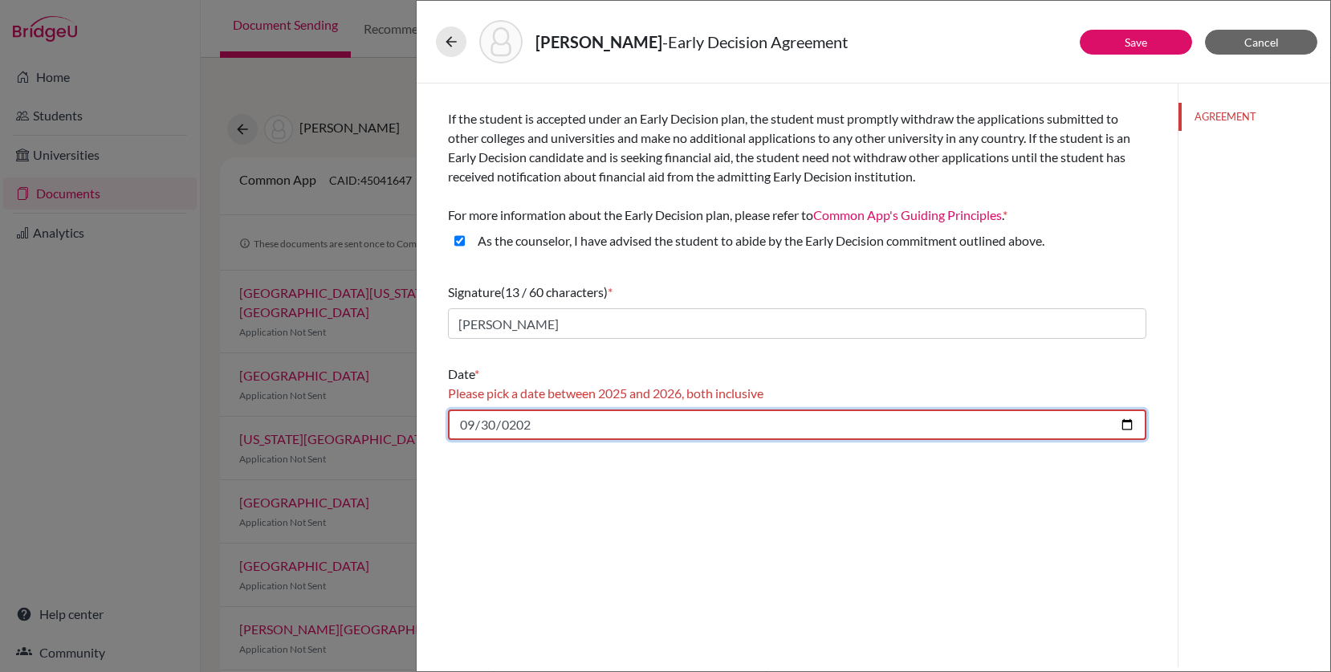
type input "[DATE]"
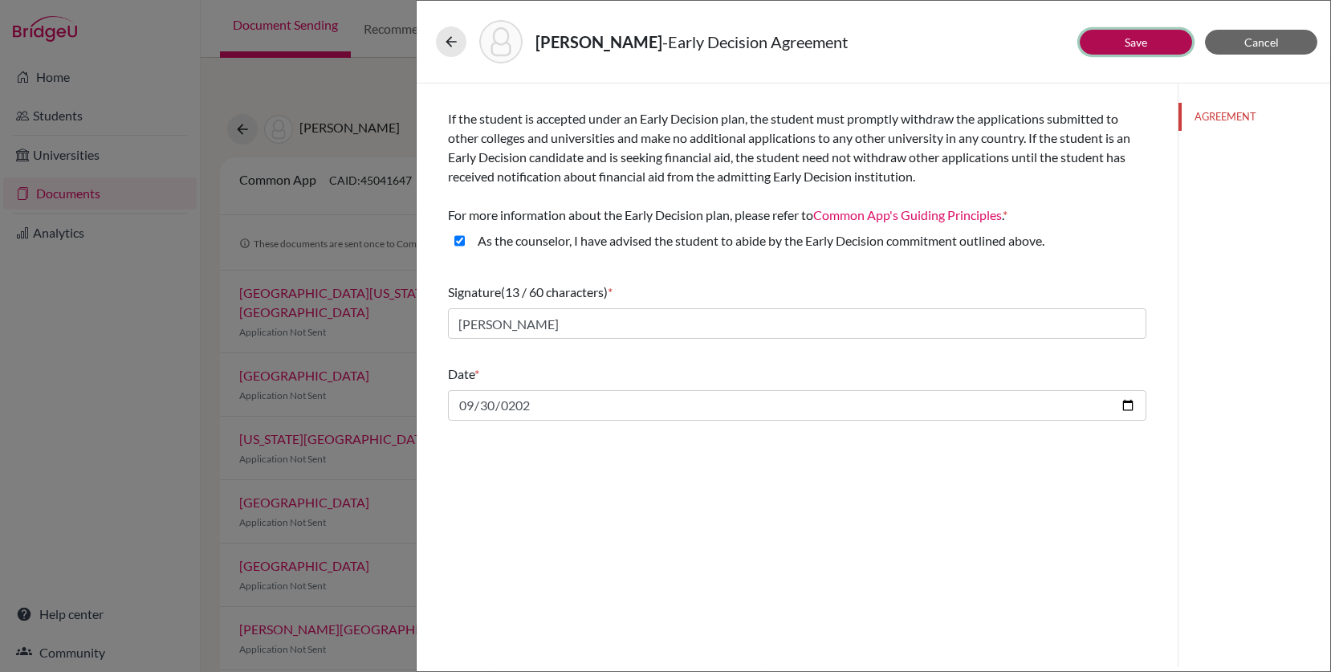
click at [1114, 36] on button "Save" at bounding box center [1136, 42] width 112 height 25
